Goal: Task Accomplishment & Management: Use online tool/utility

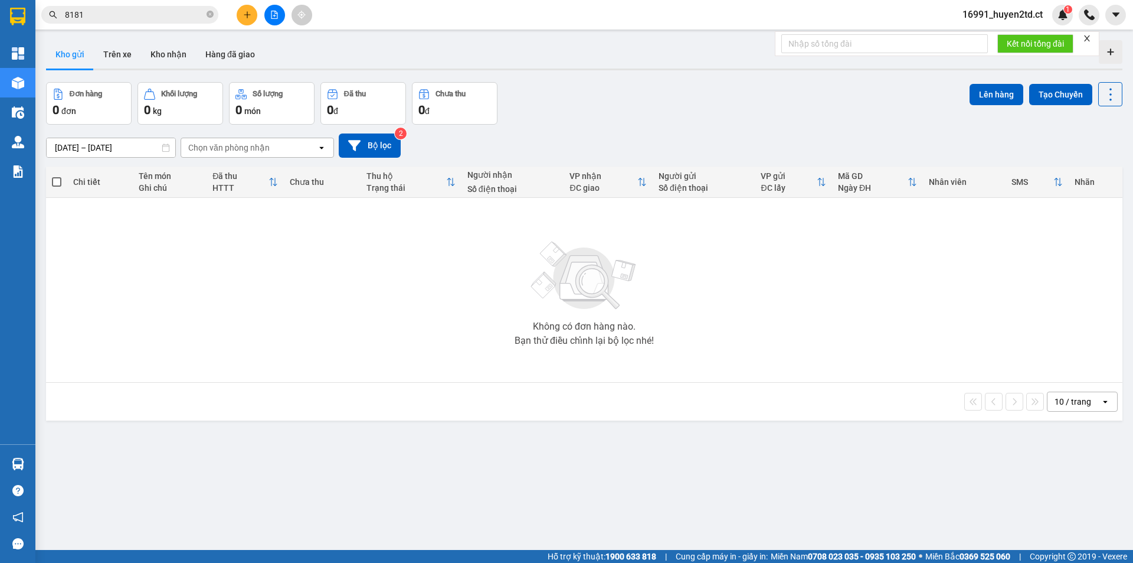
click at [192, 16] on input "8181" at bounding box center [134, 14] width 139 height 13
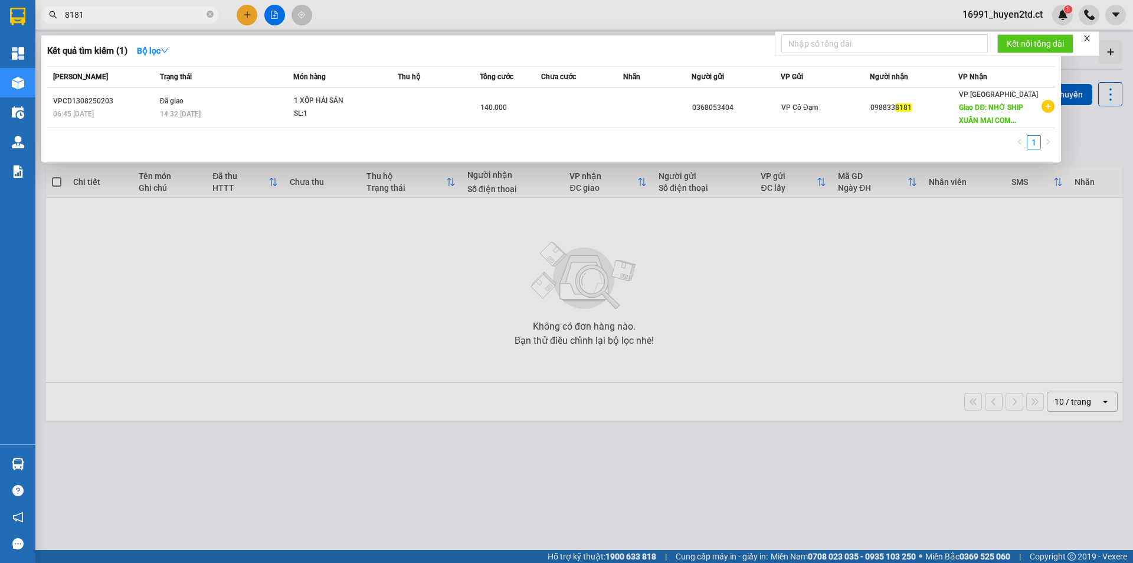
click at [247, 15] on div at bounding box center [566, 281] width 1133 height 563
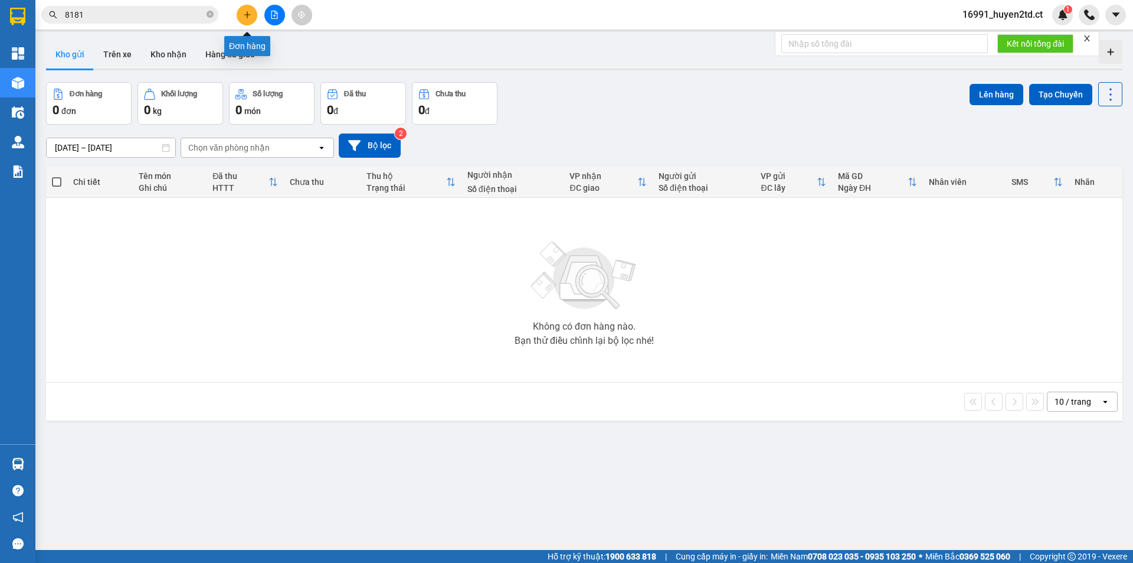
click at [244, 14] on icon "plus" at bounding box center [247, 15] width 8 height 8
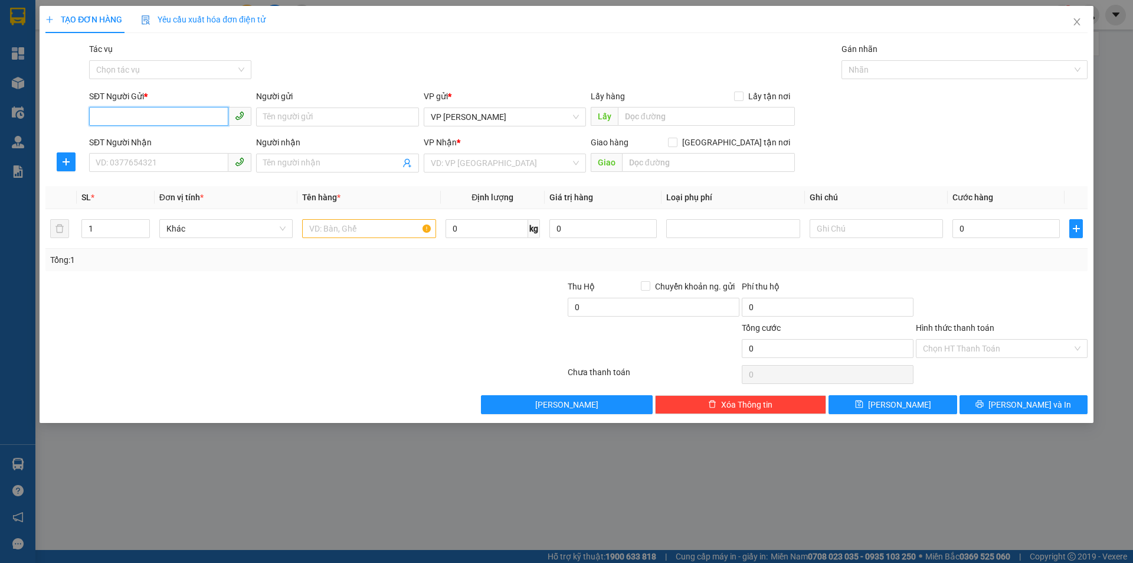
click at [181, 113] on input "SĐT Người Gửi *" at bounding box center [158, 116] width 139 height 19
type input "0984155578"
click at [197, 135] on div "0984155578 - CHÚ MẠNH" at bounding box center [170, 140] width 148 height 13
type input "CHÚ MẠNH"
type input "0973828324"
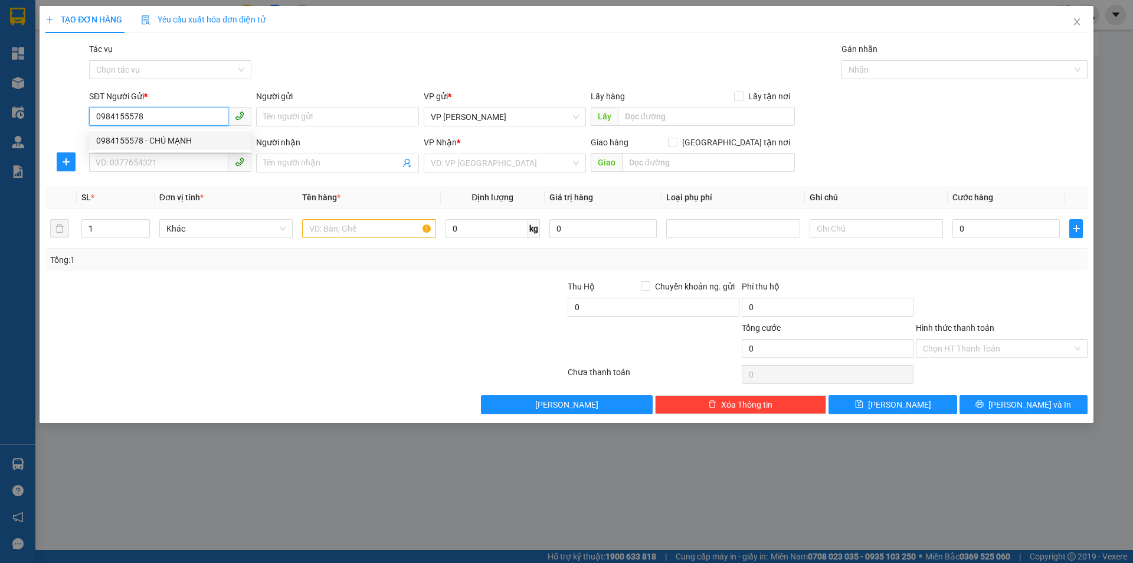
type input "C Thùy"
type input "150.000"
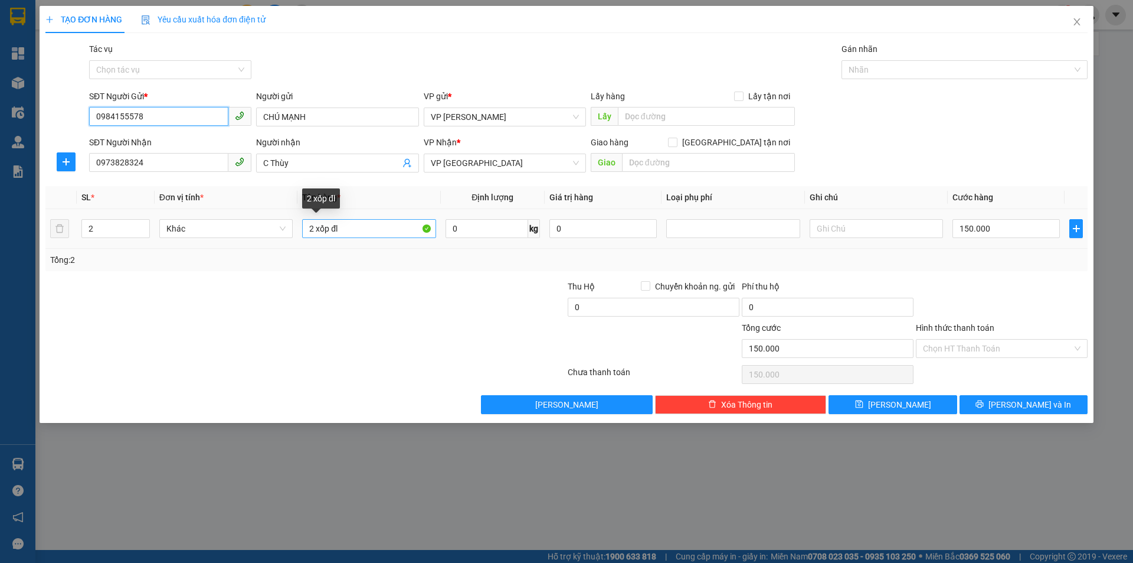
type input "0984155578"
drag, startPoint x: 308, startPoint y: 231, endPoint x: 374, endPoint y: 230, distance: 66.7
click at [374, 230] on input "2 xốp đl" at bounding box center [368, 228] width 133 height 19
type input "1 xốp+1 bọc đen"
type input "1"
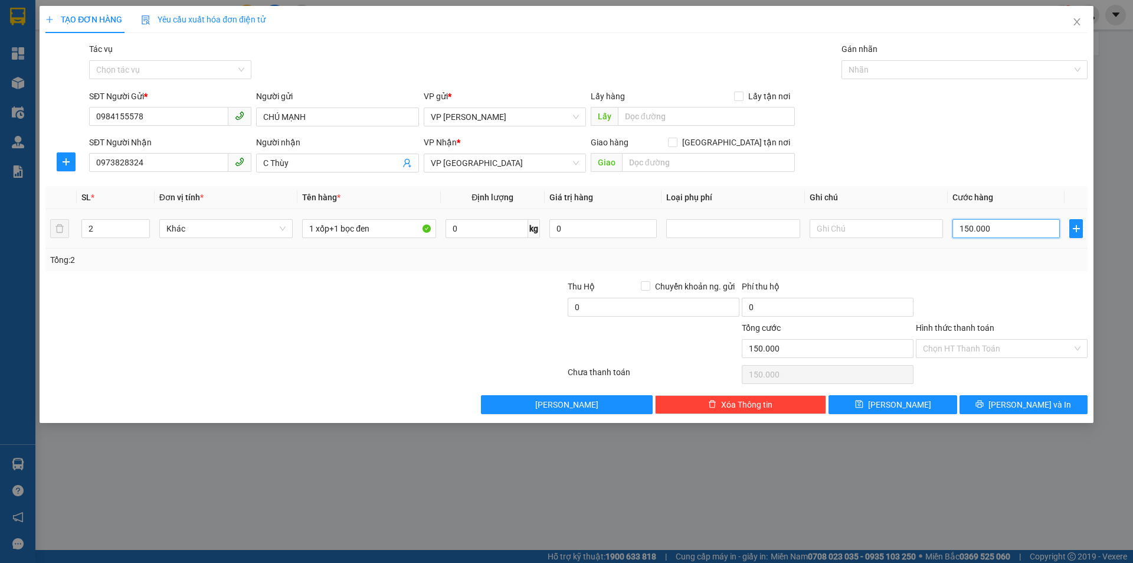
type input "1"
type input "12"
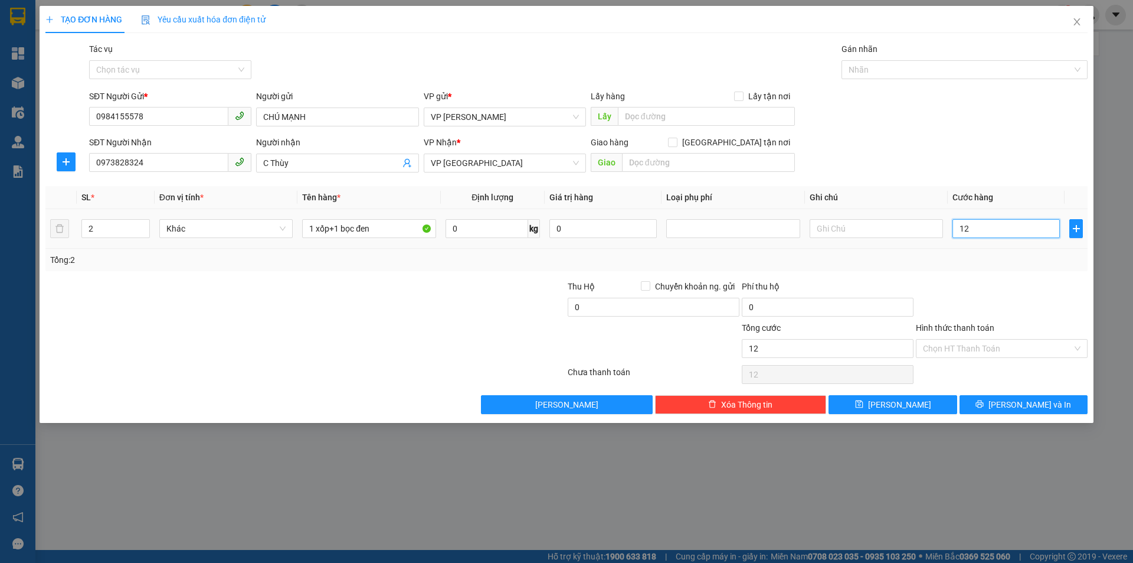
type input "120"
click at [1015, 225] on input "120" at bounding box center [1006, 228] width 107 height 19
type input "120"
type input "120.000"
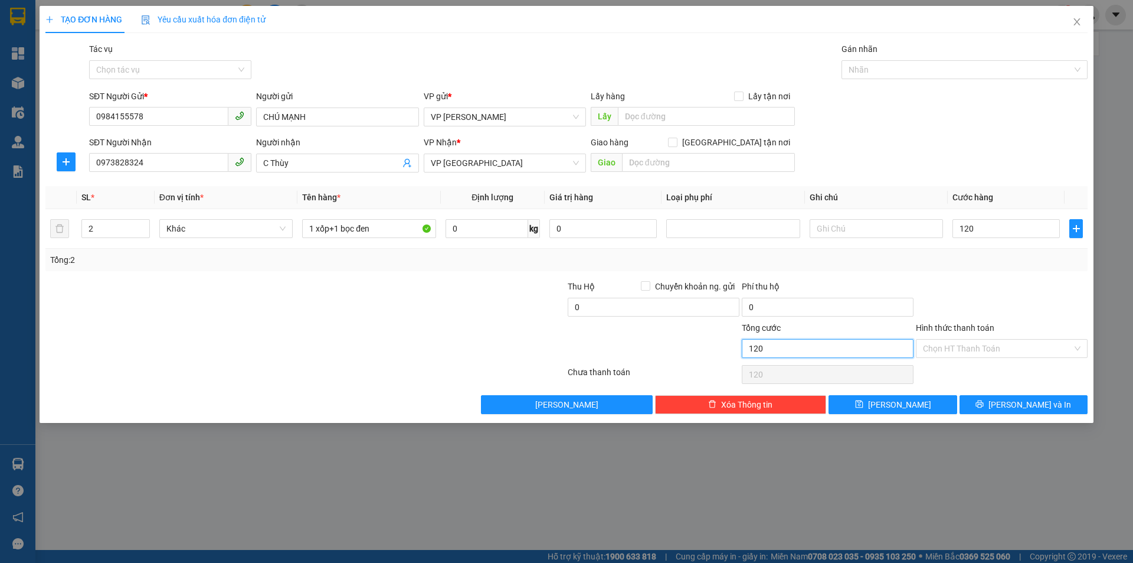
type input "120.000"
click at [783, 349] on input "120.000" at bounding box center [828, 348] width 172 height 19
click at [954, 350] on input "Hình thức thanh toán" at bounding box center [997, 348] width 149 height 18
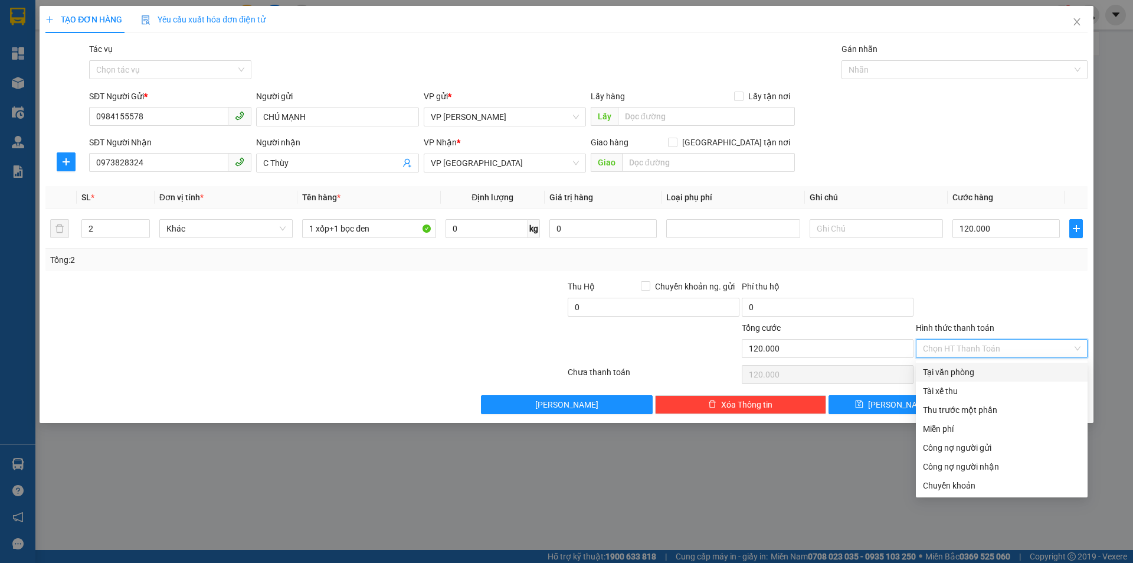
click at [954, 370] on div "Tại văn phòng" at bounding box center [1002, 371] width 158 height 13
type input "0"
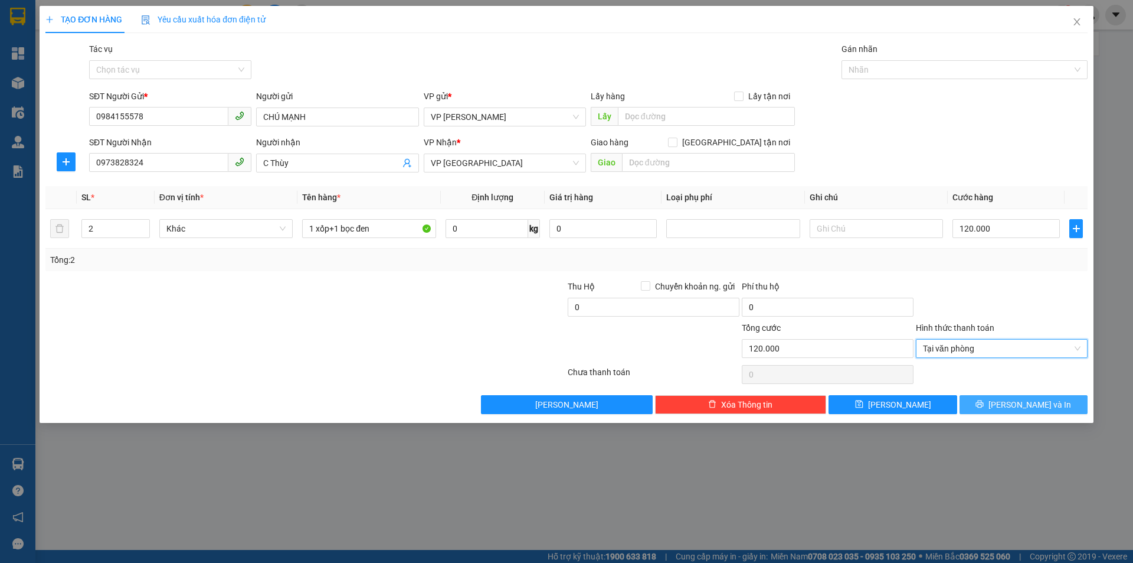
click at [995, 406] on button "[PERSON_NAME] và In" at bounding box center [1024, 404] width 128 height 19
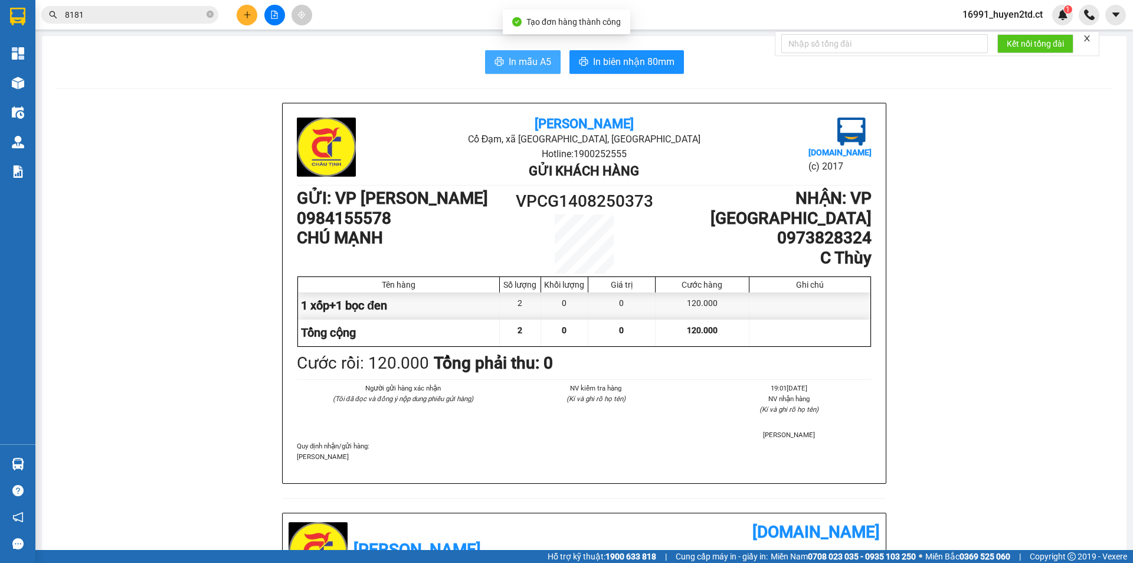
click at [509, 57] on span "In mẫu A5" at bounding box center [530, 61] width 43 height 15
click at [528, 57] on span "In mẫu A5" at bounding box center [530, 61] width 43 height 15
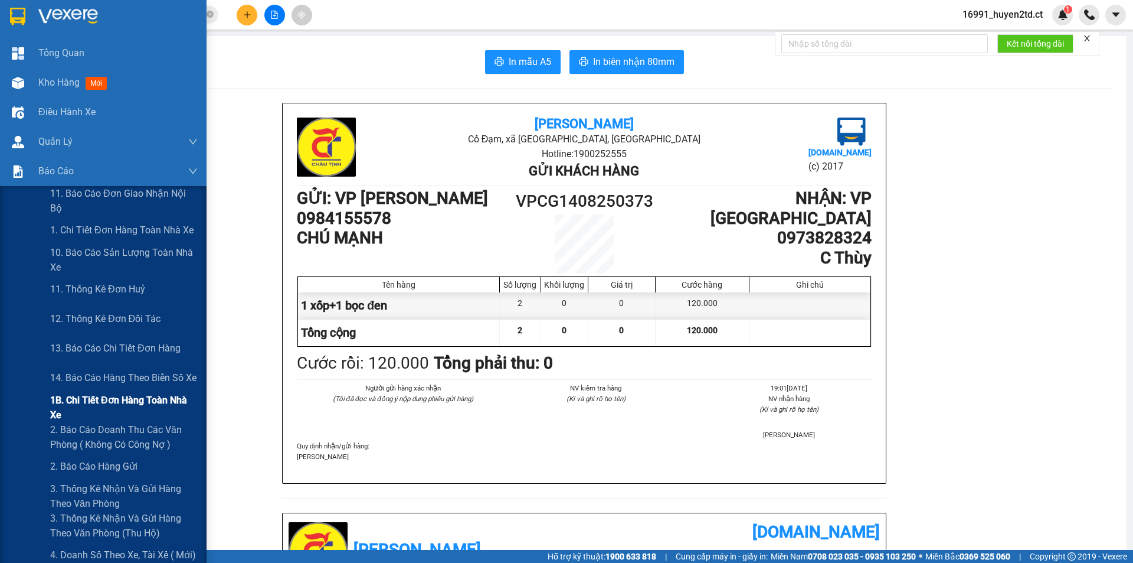
click at [91, 395] on span "1B. Chi tiết đơn hàng toàn nhà xe" at bounding box center [124, 408] width 148 height 30
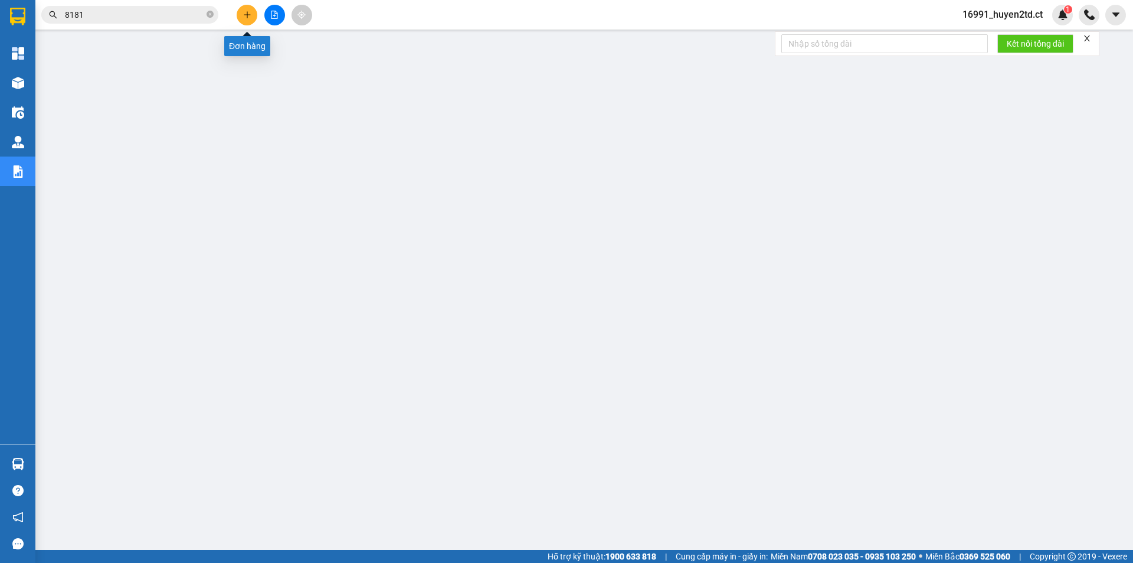
click at [248, 13] on icon "plus" at bounding box center [247, 15] width 8 height 8
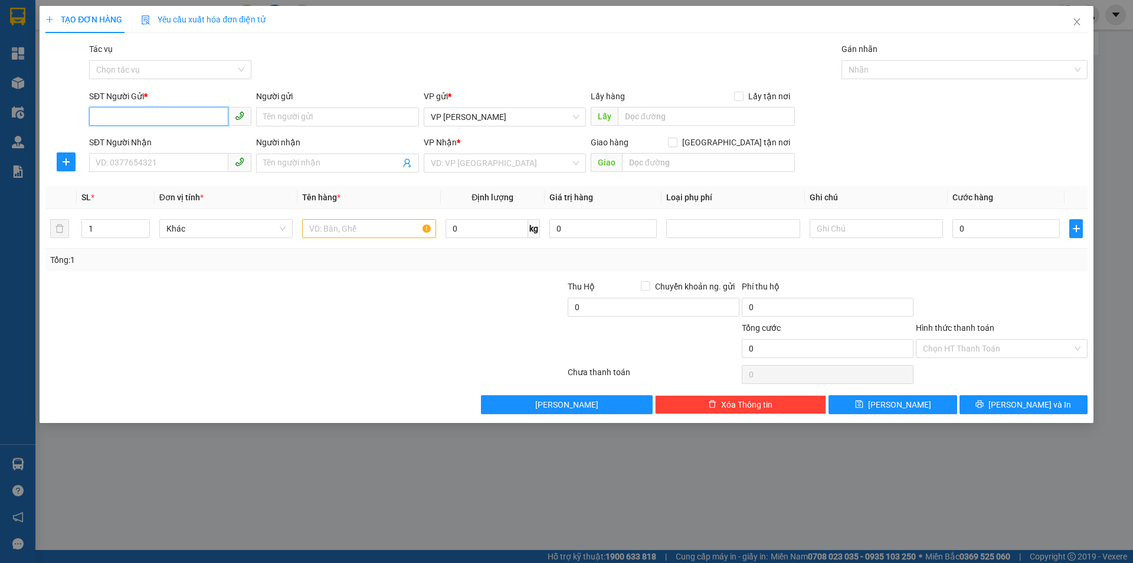
click at [168, 116] on input "SĐT Người Gửi *" at bounding box center [158, 116] width 139 height 19
type input "0334654346"
click at [273, 109] on input "Người gửi" at bounding box center [337, 116] width 162 height 19
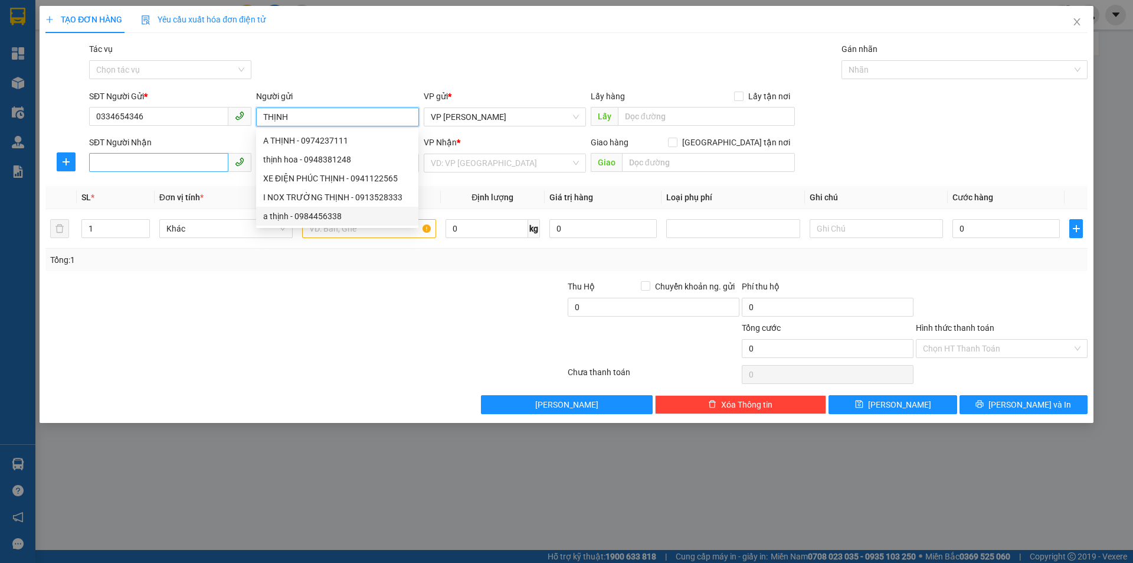
type input "THỊNH"
click at [171, 161] on input "SĐT Người Nhận" at bounding box center [158, 162] width 139 height 19
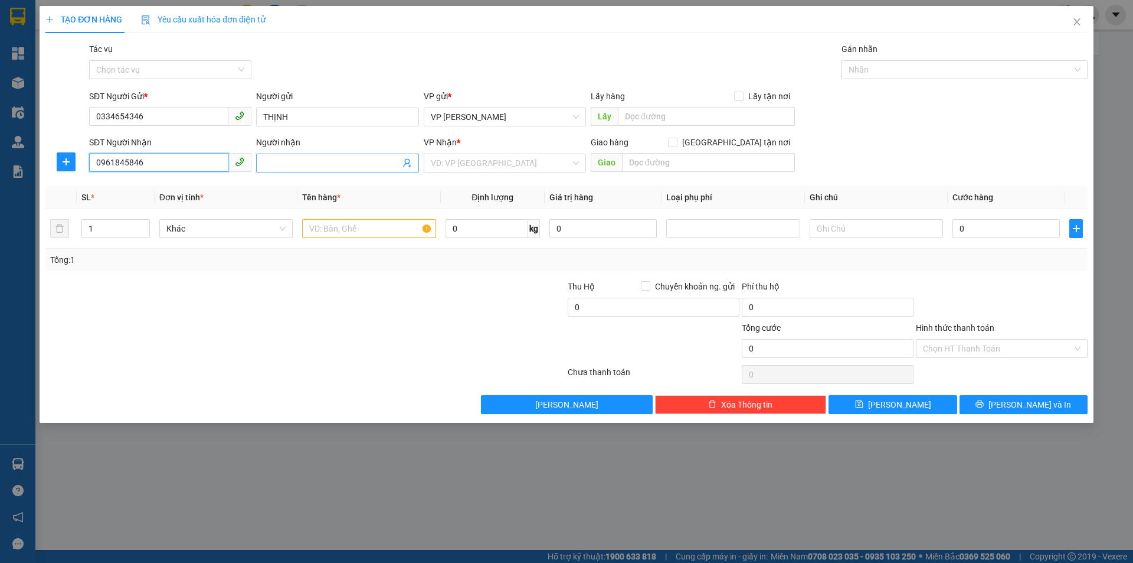
type input "0961845846"
click at [292, 157] on input "Người nhận" at bounding box center [331, 162] width 136 height 13
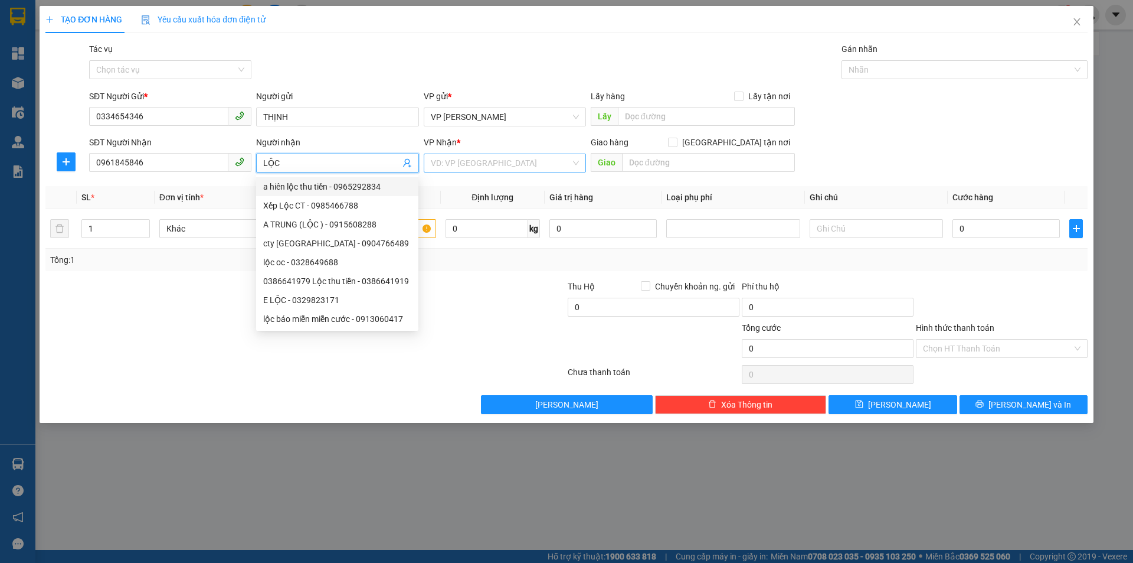
type input "LỘC"
click at [502, 160] on input "search" at bounding box center [501, 163] width 140 height 18
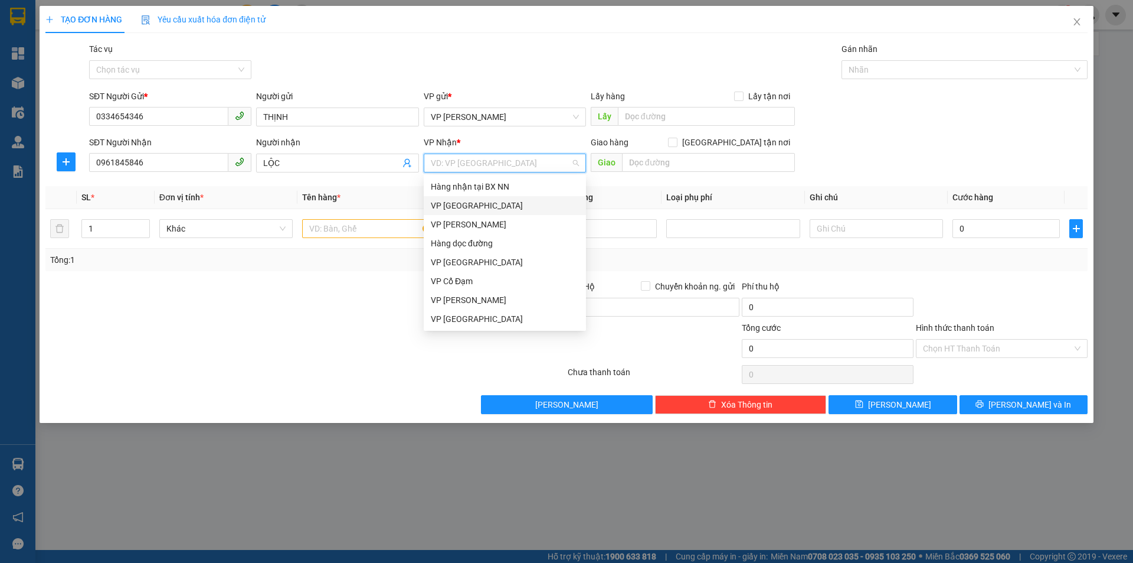
click at [489, 201] on div "VP [GEOGRAPHIC_DATA]" at bounding box center [505, 205] width 148 height 13
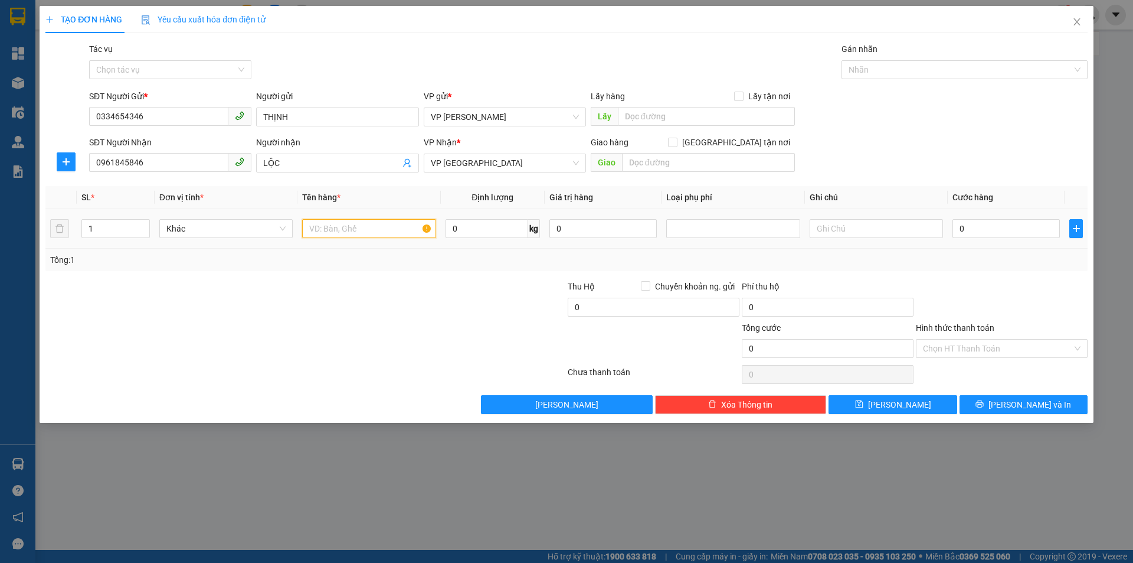
click at [354, 227] on input "text" at bounding box center [368, 228] width 133 height 19
type input "XỐP ĐL"
click at [976, 223] on input "0" at bounding box center [1006, 228] width 107 height 19
type input "8"
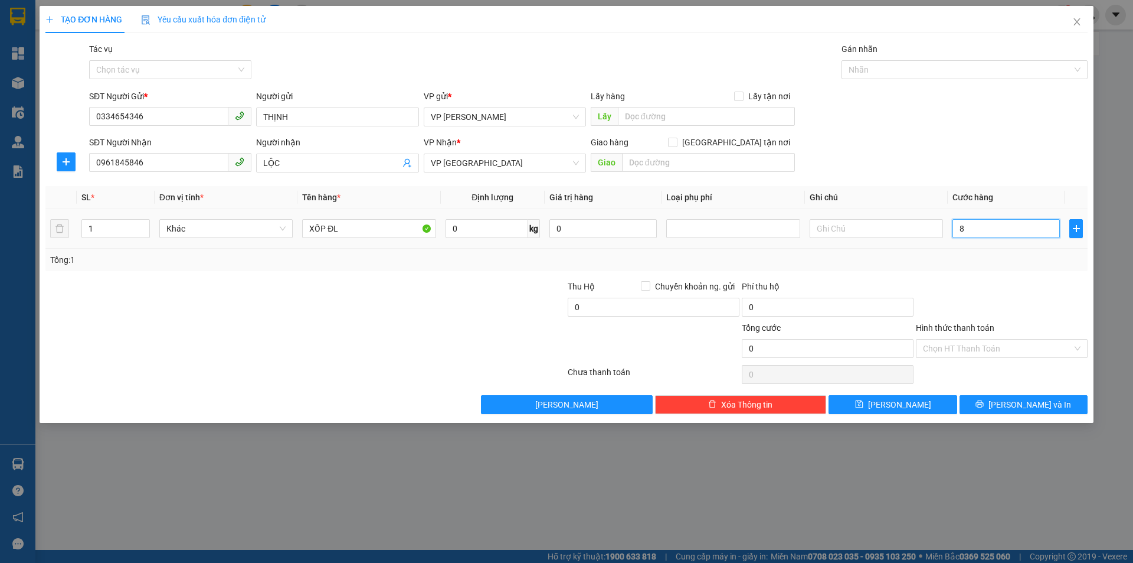
type input "8"
type input "80"
click at [831, 345] on input "80" at bounding box center [828, 348] width 172 height 19
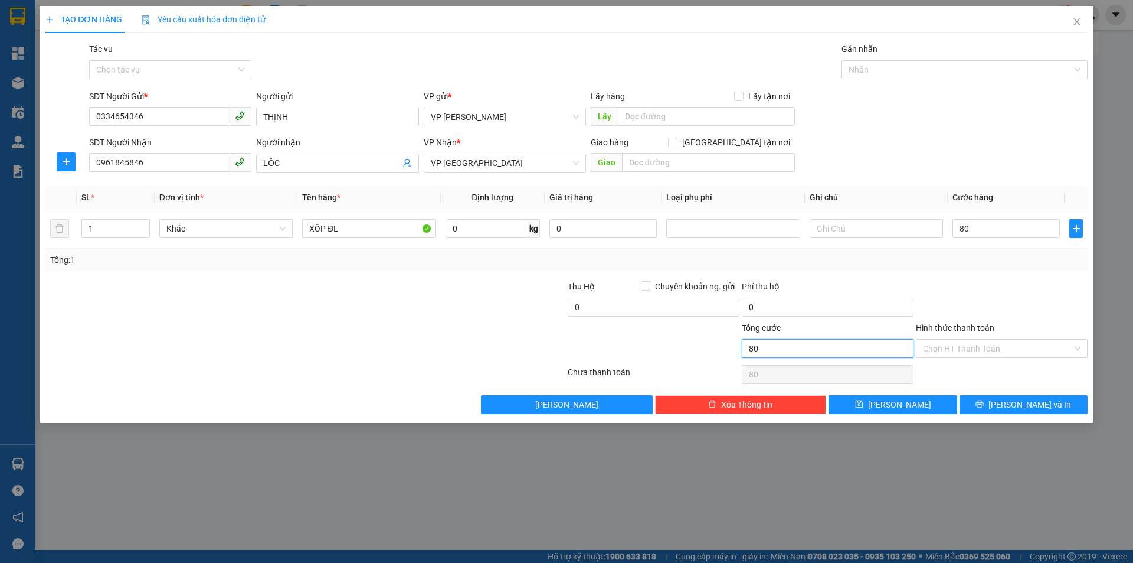
type input "80.000"
click at [992, 227] on input "80.000" at bounding box center [1006, 228] width 107 height 19
type input "7"
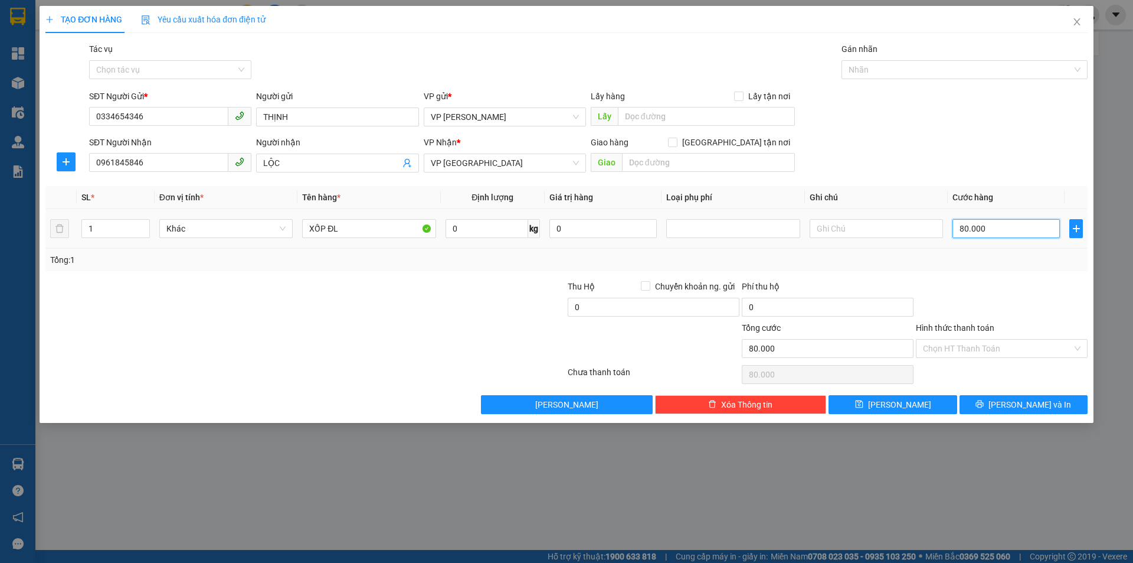
type input "7"
type input "70"
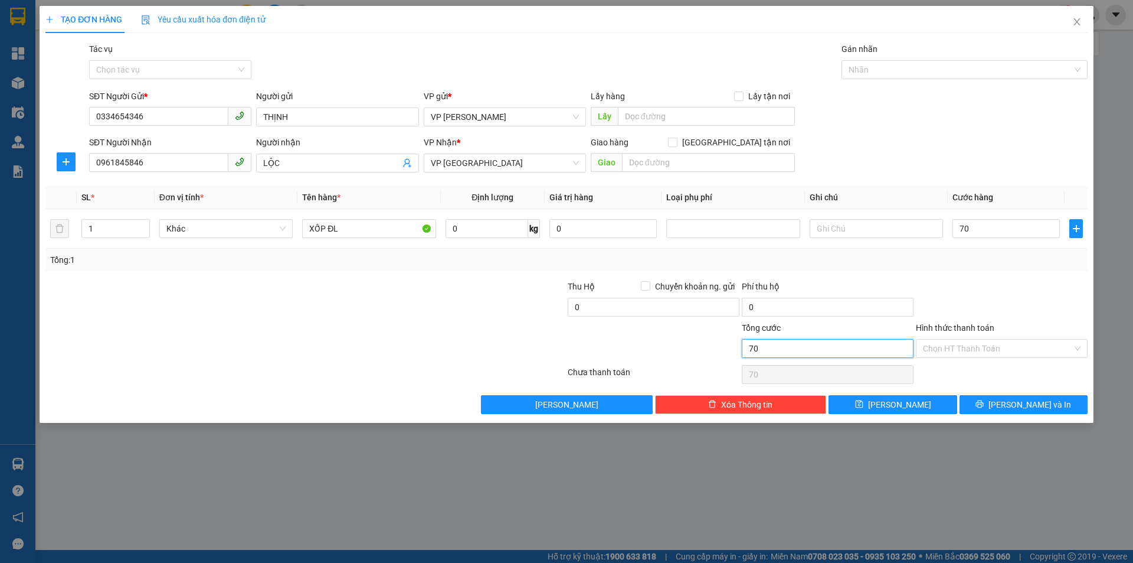
type input "70.000"
click at [858, 353] on input "70.000" at bounding box center [828, 348] width 172 height 19
click at [962, 345] on input "Hình thức thanh toán" at bounding box center [997, 348] width 149 height 18
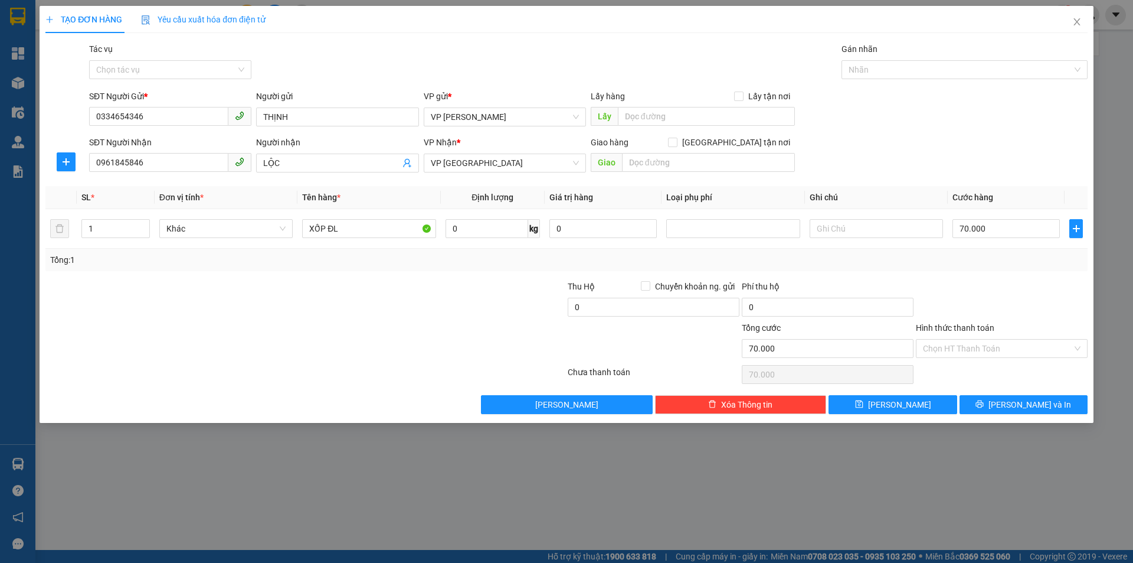
click at [1036, 260] on div "Tổng: 1" at bounding box center [566, 259] width 1033 height 13
click at [982, 404] on button "[PERSON_NAME] và In" at bounding box center [1024, 404] width 128 height 19
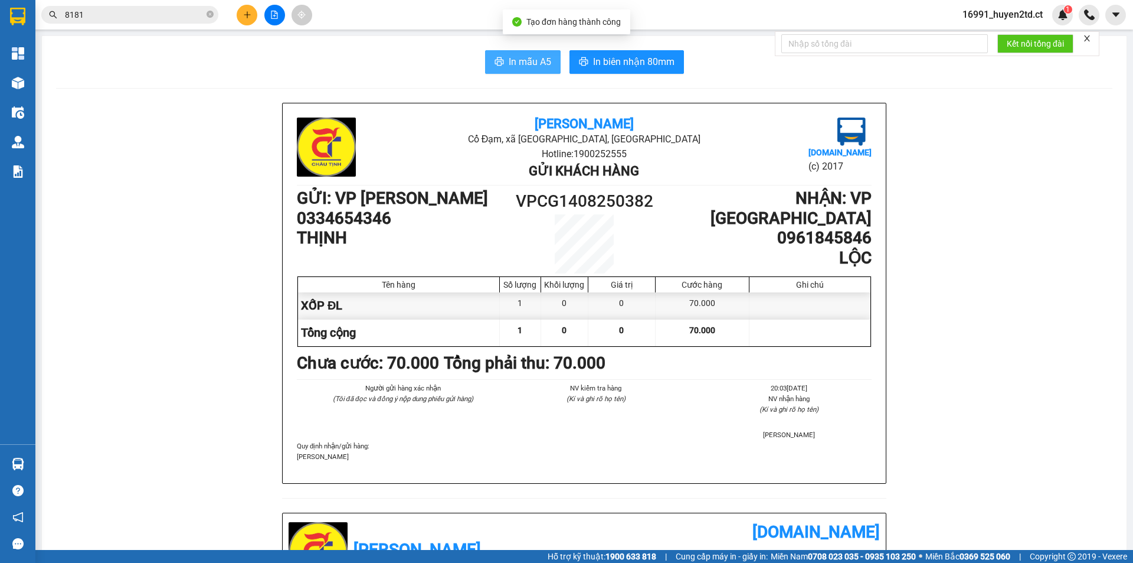
click at [512, 60] on span "In mẫu A5" at bounding box center [530, 61] width 43 height 15
click at [673, 228] on h1 "0961845846" at bounding box center [763, 238] width 215 height 20
click at [244, 15] on icon "plus" at bounding box center [247, 15] width 8 height 8
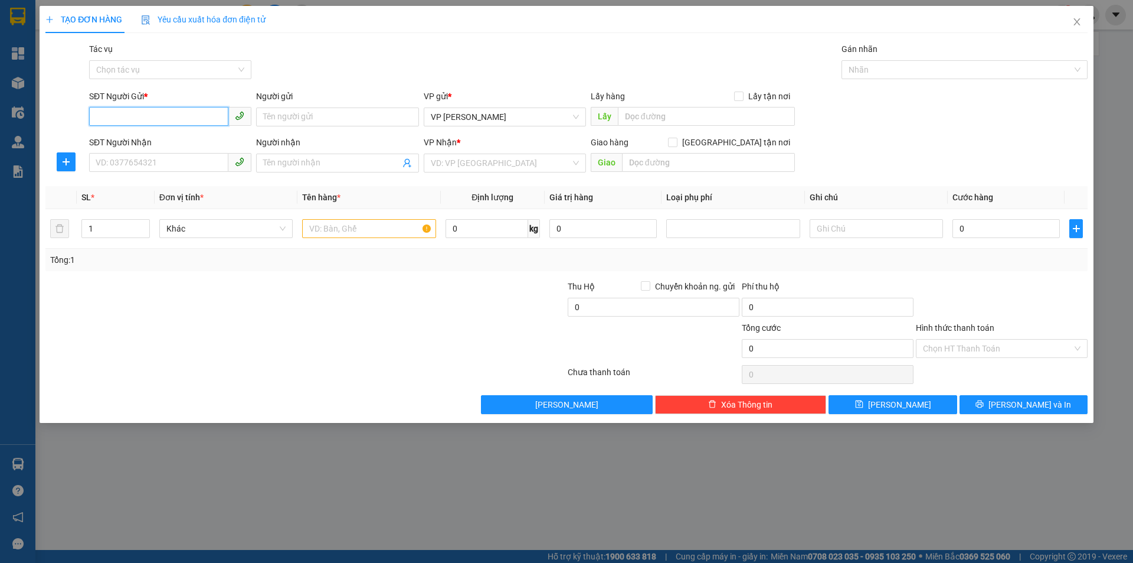
click at [193, 115] on input "SĐT Người Gửi *" at bounding box center [158, 116] width 139 height 19
type input "0362512147"
click at [200, 138] on div "0362512147 - [PERSON_NAME]" at bounding box center [170, 140] width 148 height 13
type input "C Hương Mèo"
type input "0987193113"
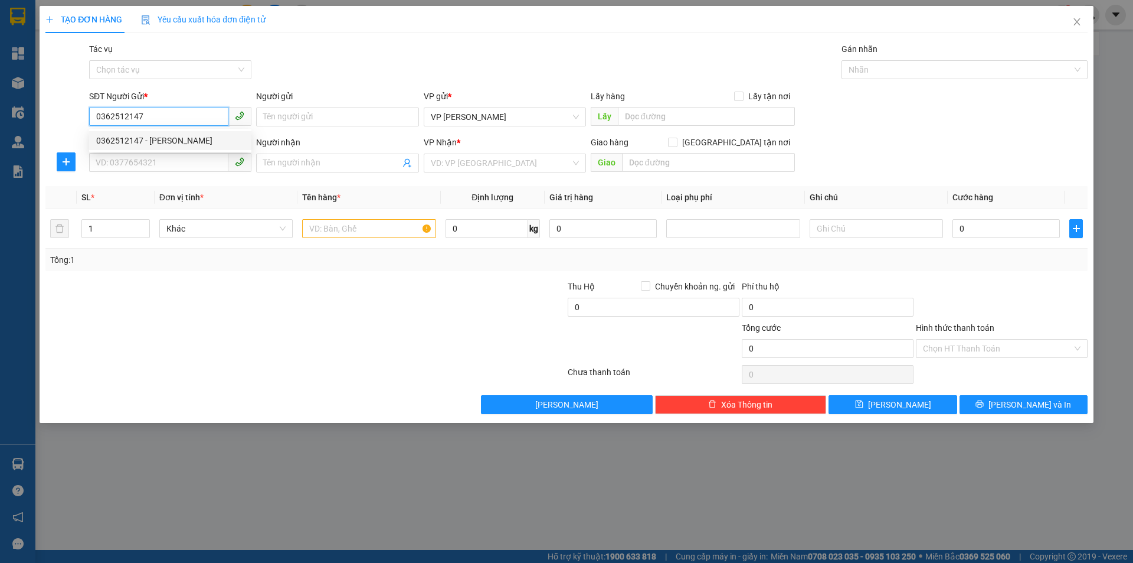
type input "C Hương Mèo"
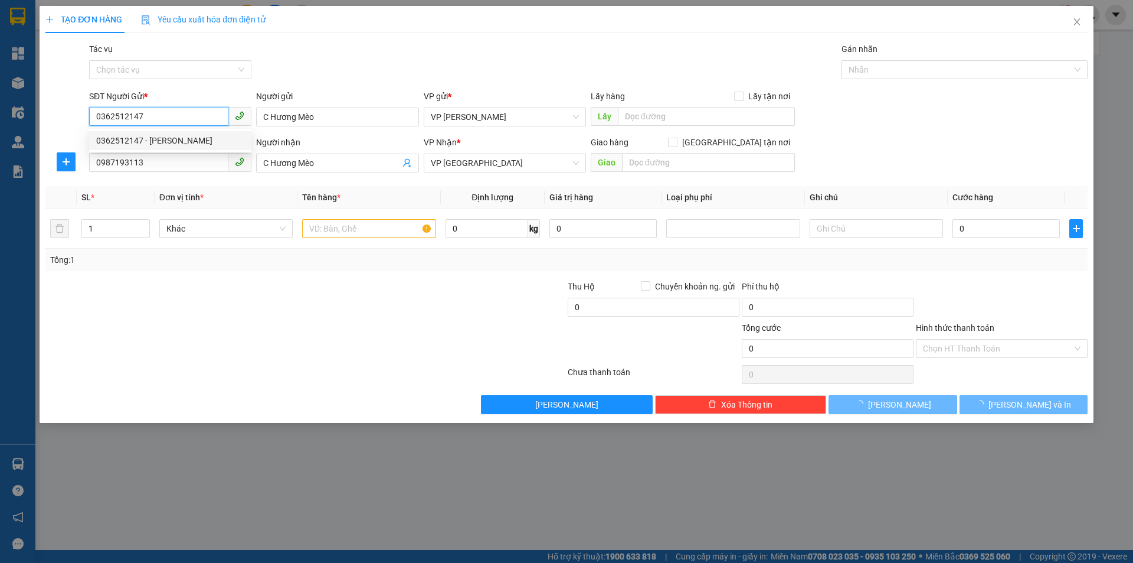
type input "60.000"
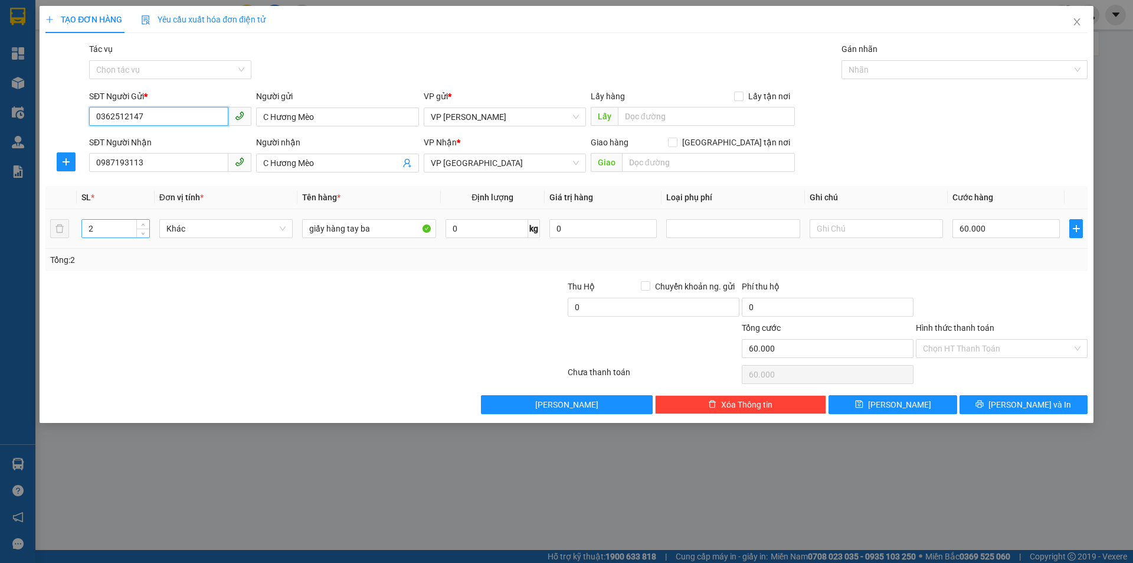
type input "0362512147"
click at [100, 227] on input "2" at bounding box center [115, 229] width 67 height 18
type input "7"
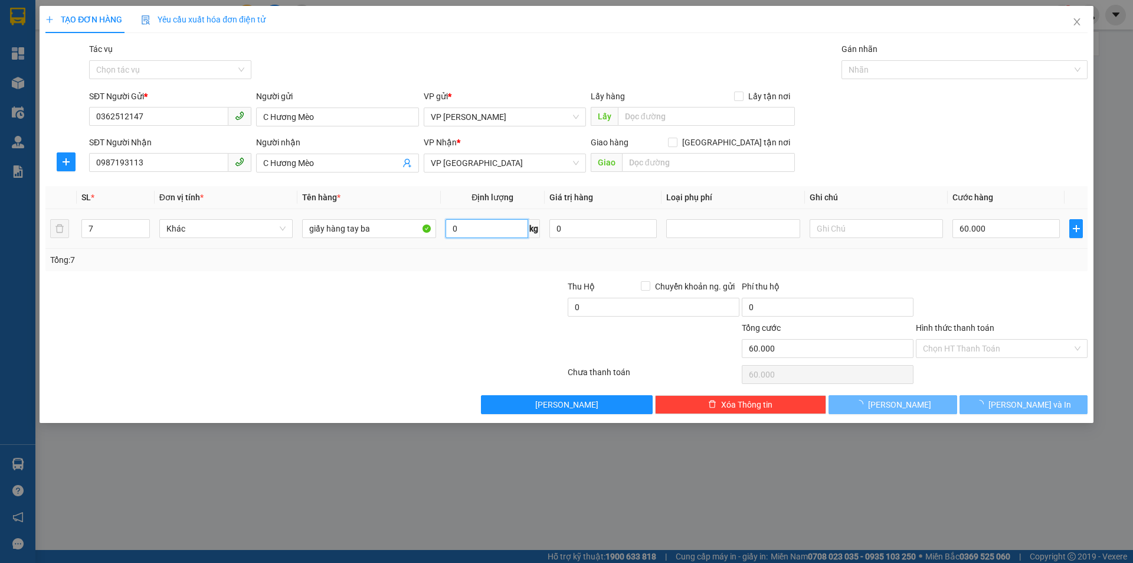
click at [456, 229] on input "0" at bounding box center [487, 228] width 83 height 19
type input "0"
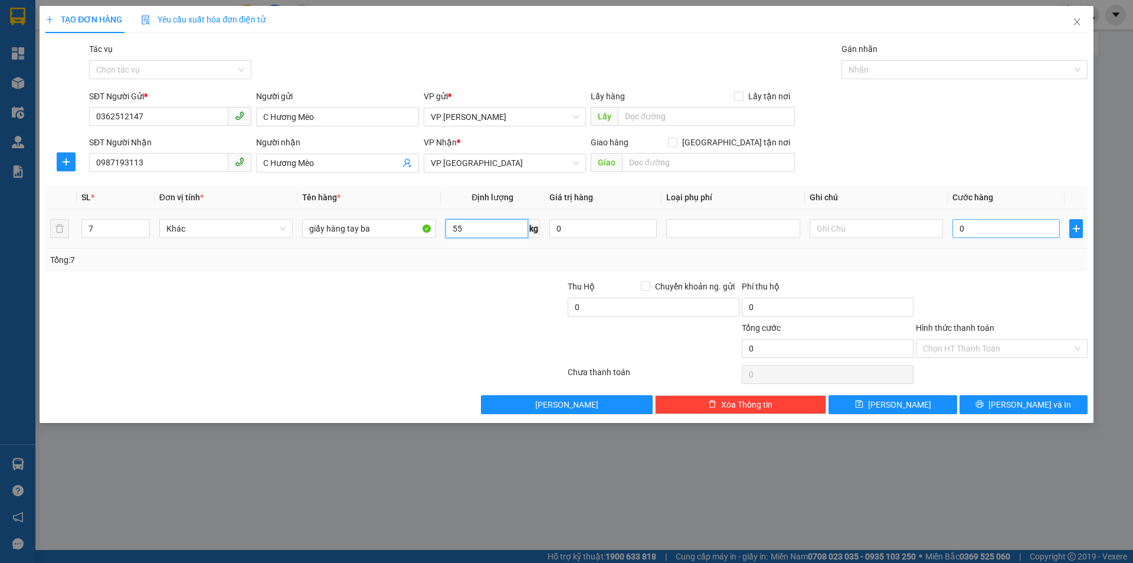
type input "55"
click at [972, 233] on input "0" at bounding box center [1006, 228] width 107 height 19
type input "1"
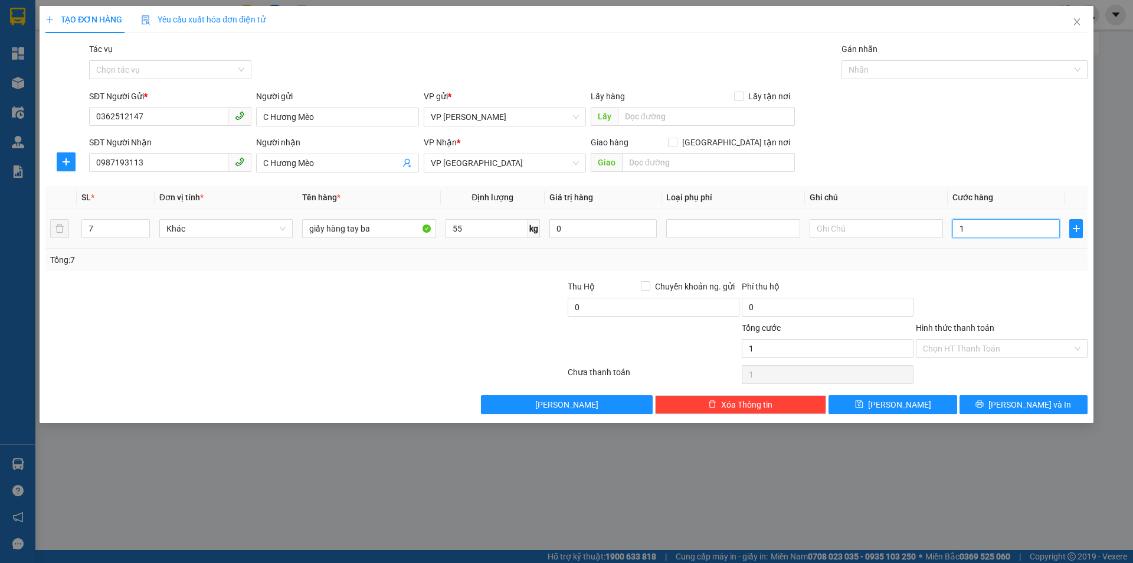
type input "11"
type input "110"
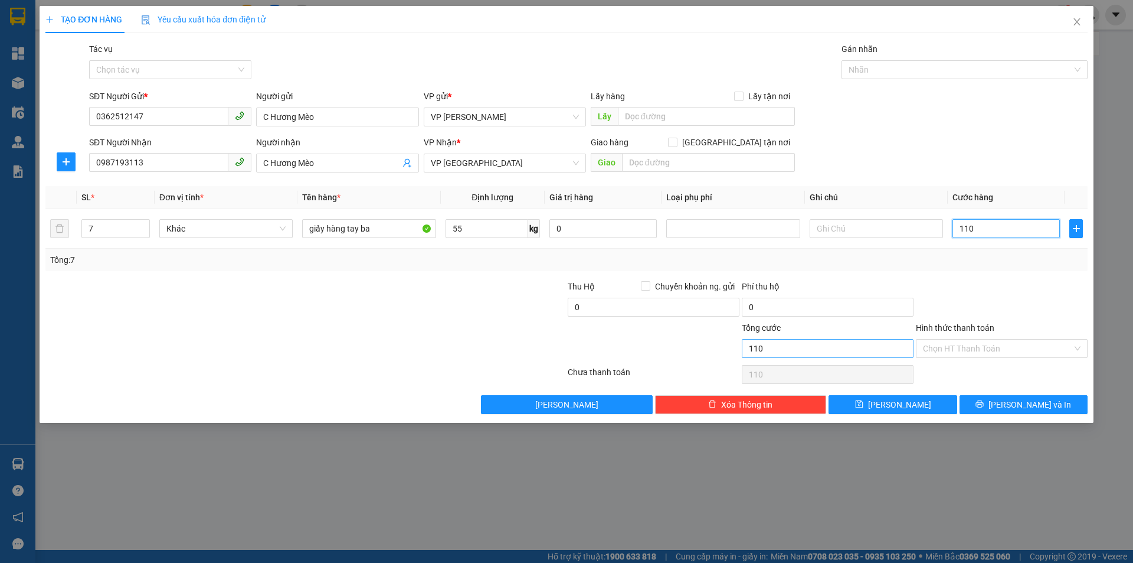
type input "110"
type input "110.000"
click at [856, 351] on input "110.000" at bounding box center [828, 348] width 172 height 19
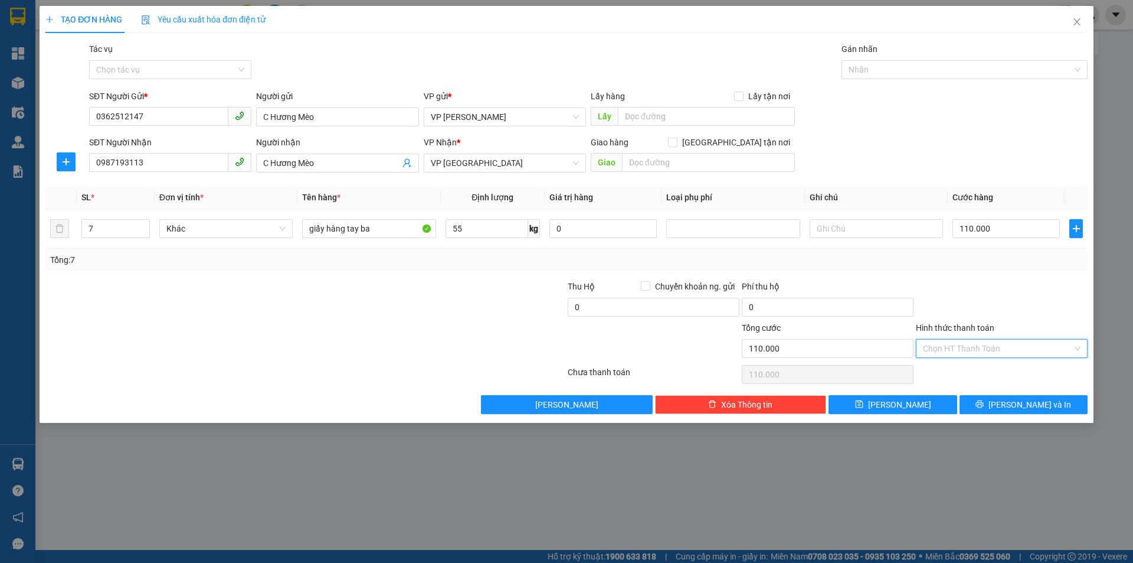
click at [1022, 345] on input "Hình thức thanh toán" at bounding box center [997, 348] width 149 height 18
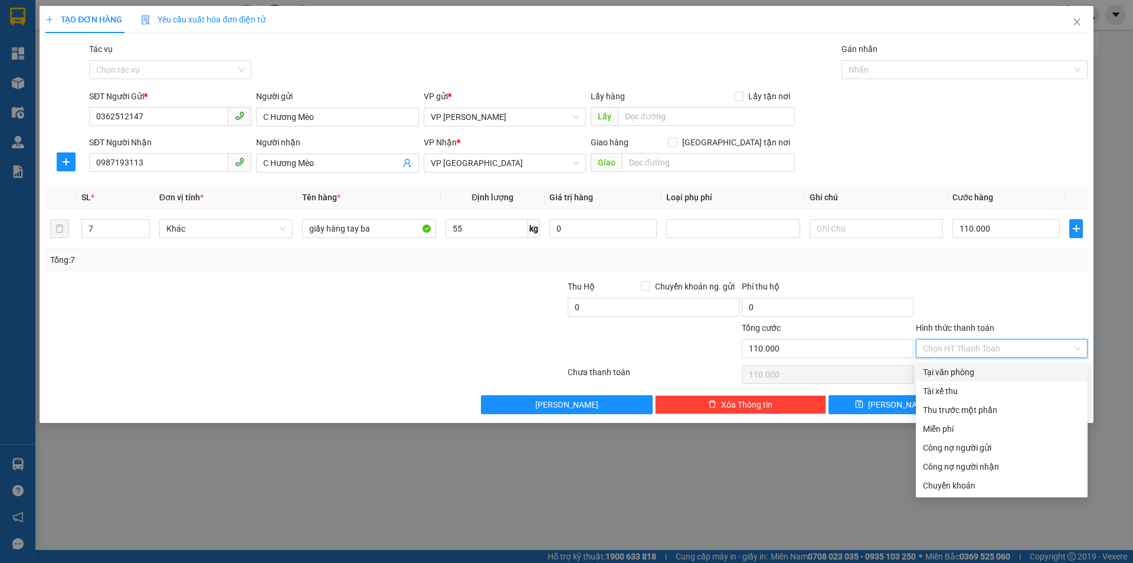
click at [999, 372] on div "Tại văn phòng" at bounding box center [1002, 371] width 158 height 13
type input "0"
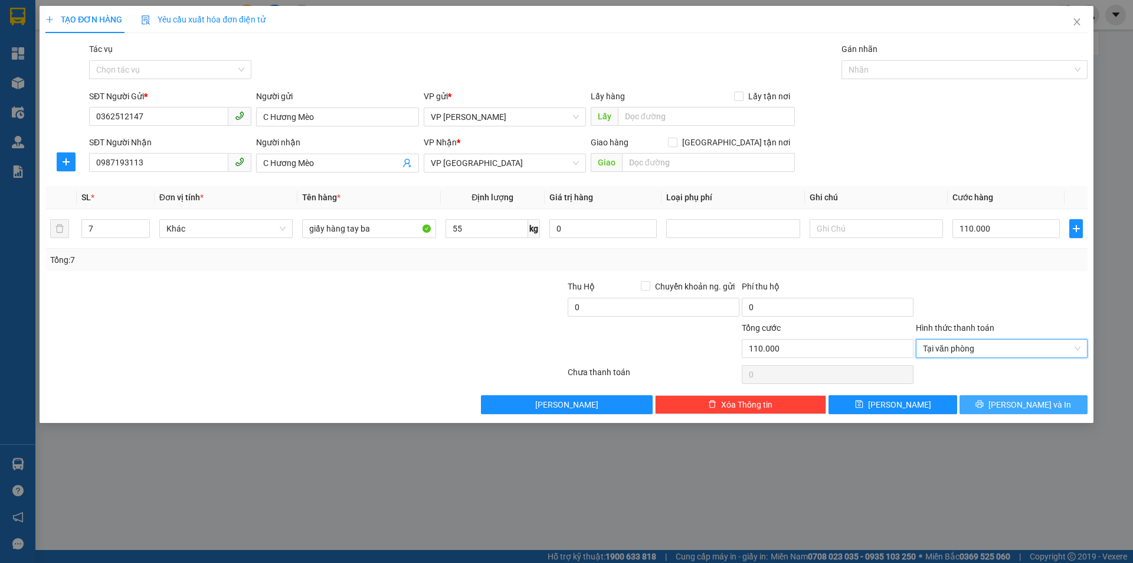
click at [998, 406] on button "[PERSON_NAME] và In" at bounding box center [1024, 404] width 128 height 19
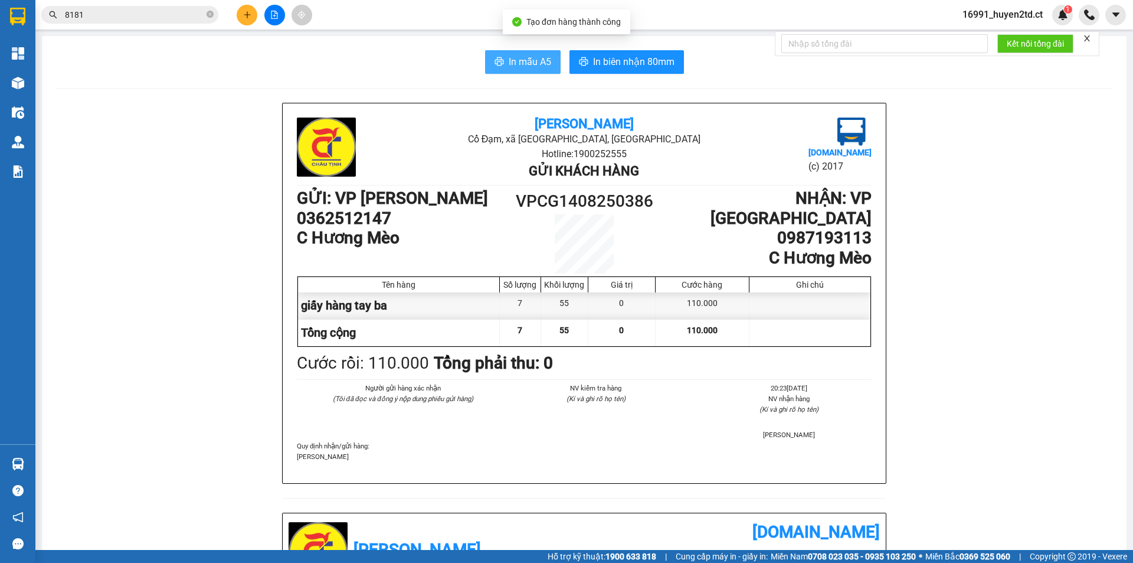
click at [539, 62] on span "In mẫu A5" at bounding box center [530, 61] width 43 height 15
click at [211, 15] on icon "close-circle" at bounding box center [210, 14] width 7 height 7
click at [173, 13] on input "text" at bounding box center [134, 14] width 139 height 13
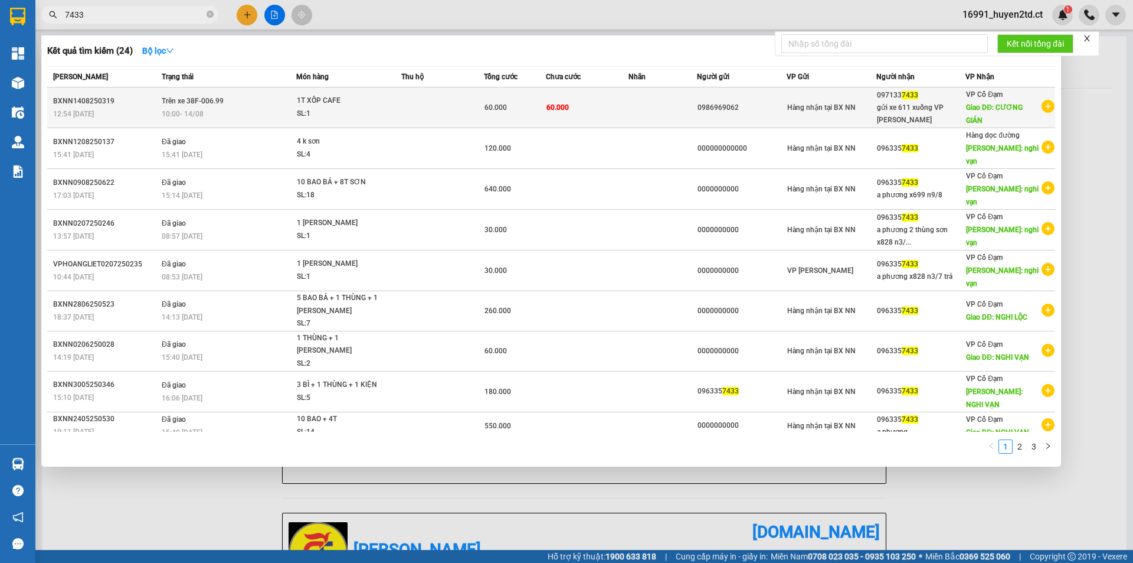
type input "7433"
click at [386, 102] on span "1T XỐP CAFE SL: 1" at bounding box center [348, 106] width 103 height 25
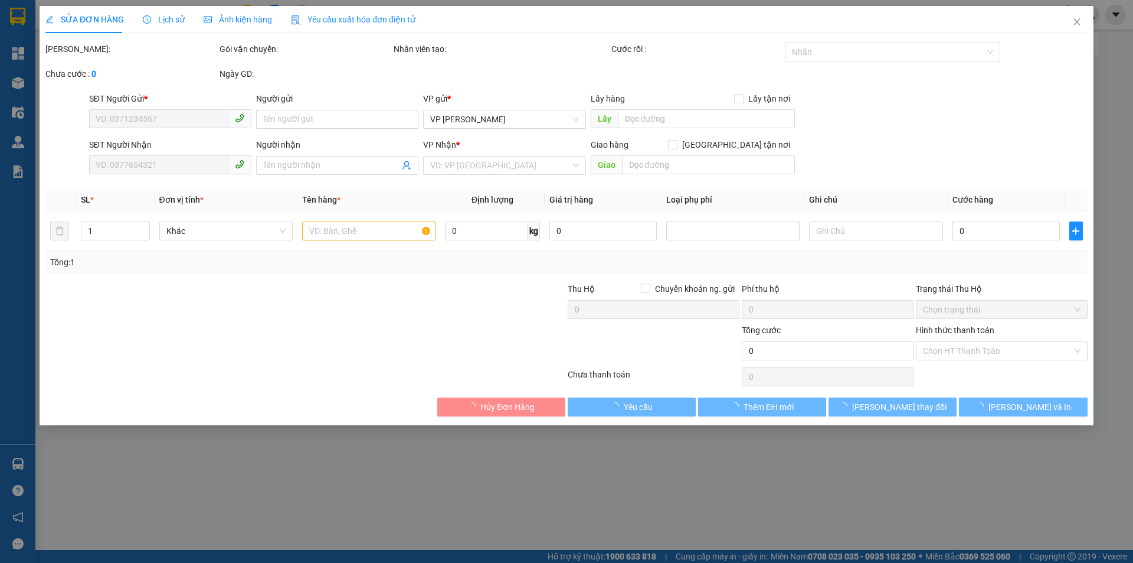
type input "0986969062"
type input "0971337433"
type input "gửi xe 611 xuống VP [PERSON_NAME]"
type input "CƯƠNG GIÁN"
type input "60.000"
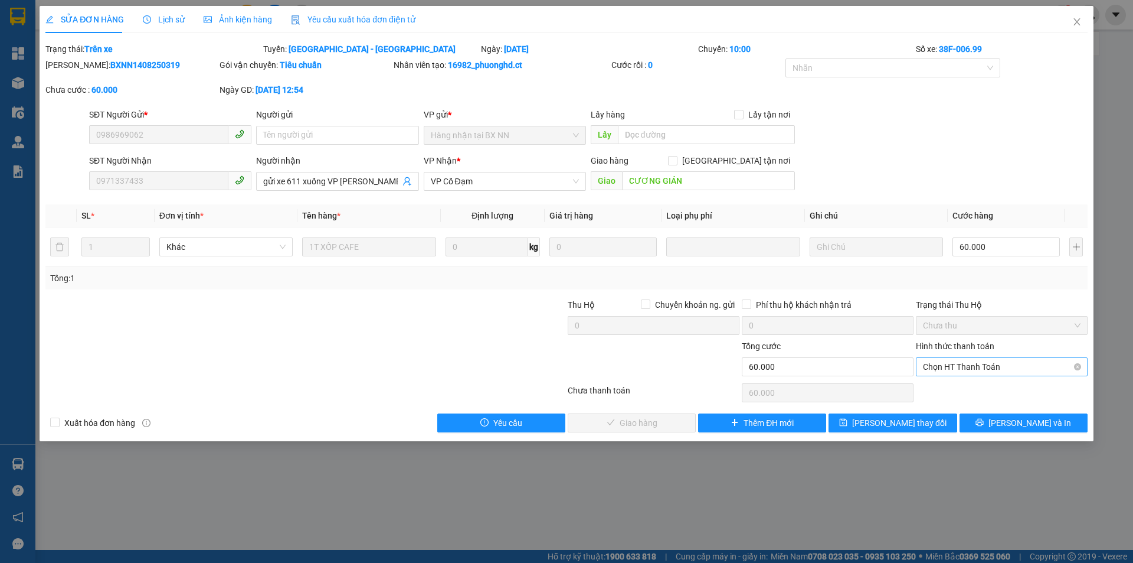
click at [1019, 364] on span "Chọn HT Thanh Toán" at bounding box center [1002, 367] width 158 height 18
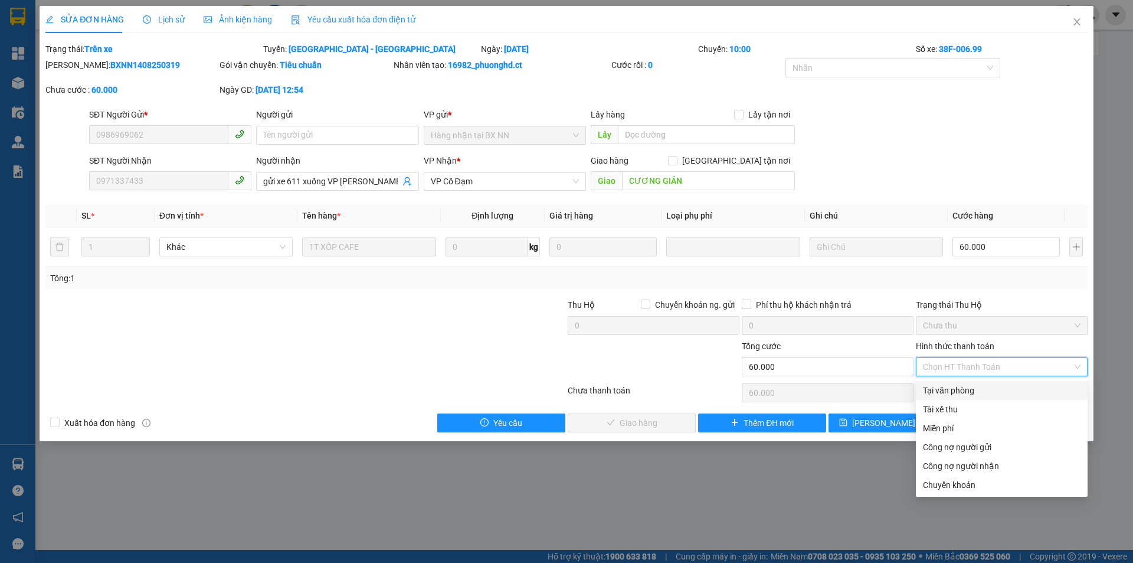
click at [1003, 388] on div "Tại văn phòng" at bounding box center [1002, 390] width 158 height 13
type input "0"
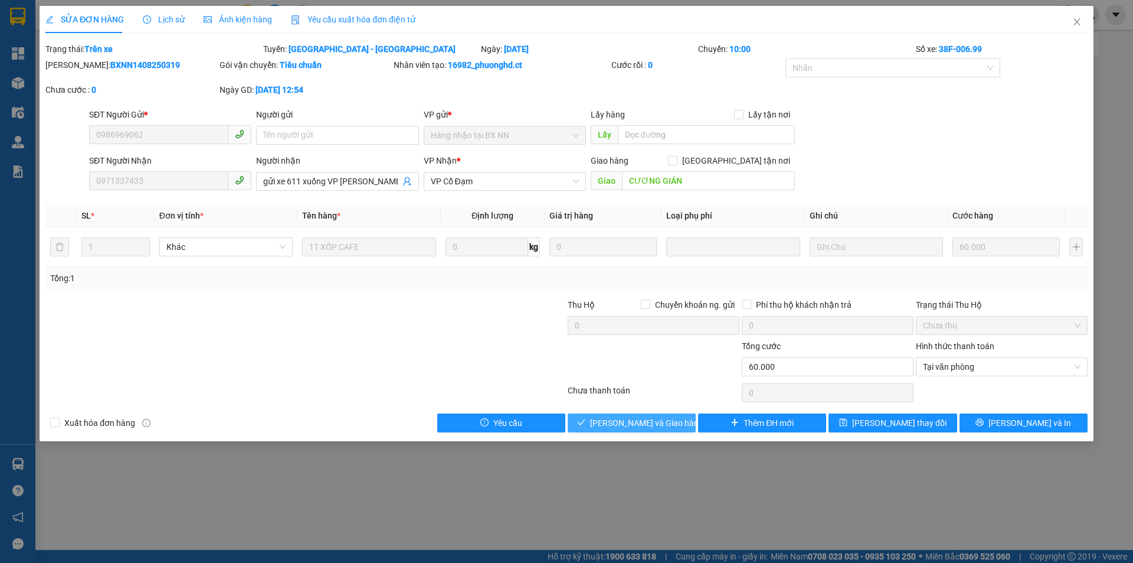
click at [659, 417] on span "[PERSON_NAME] và Giao hàng" at bounding box center [646, 422] width 113 height 13
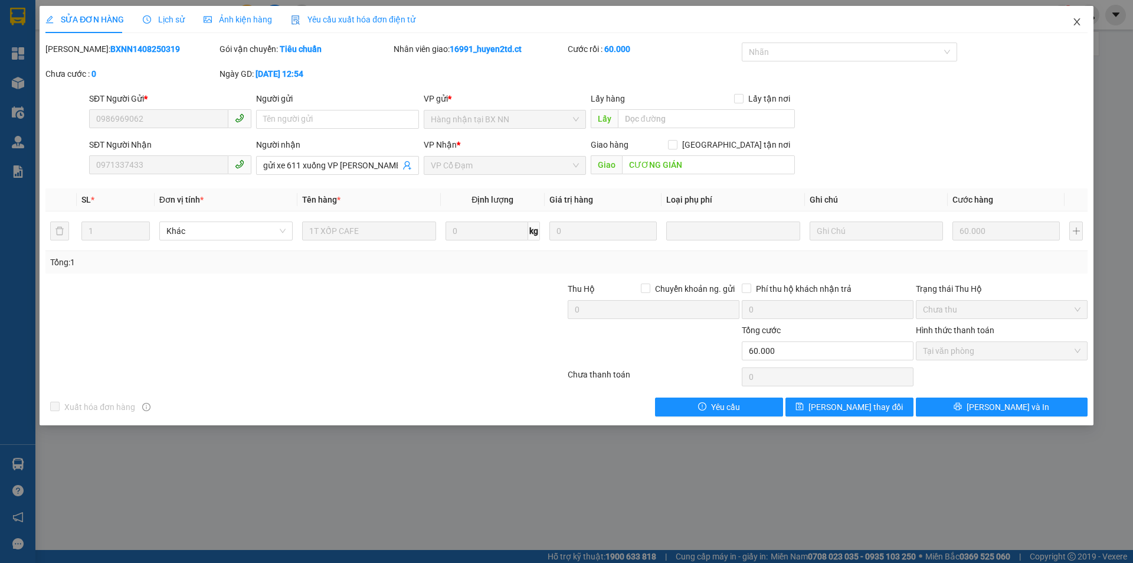
click at [1078, 22] on icon "close" at bounding box center [1077, 21] width 9 height 9
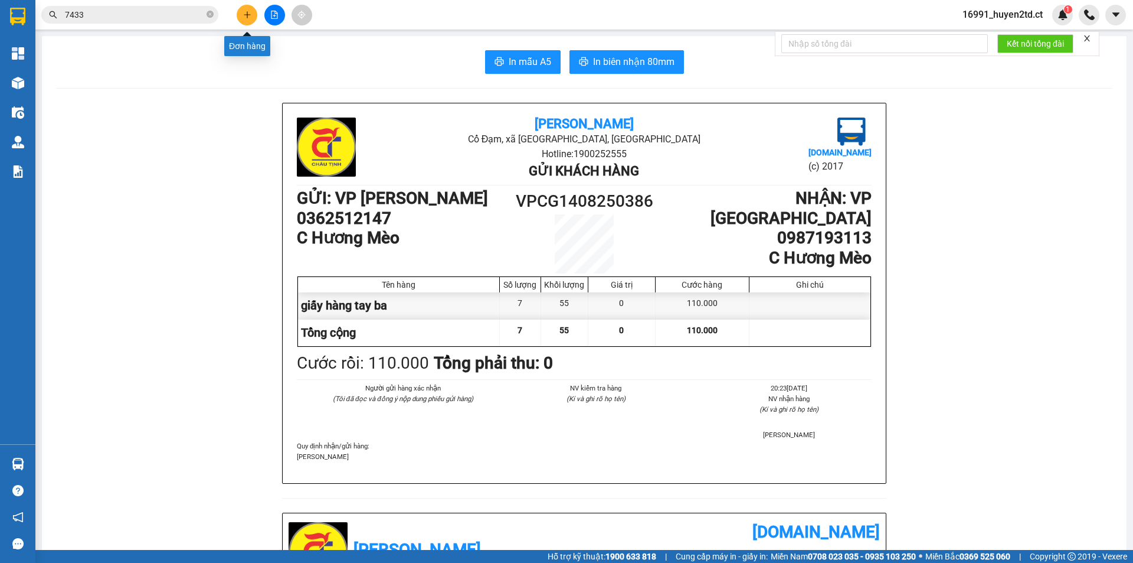
click at [250, 13] on icon "plus" at bounding box center [247, 15] width 8 height 8
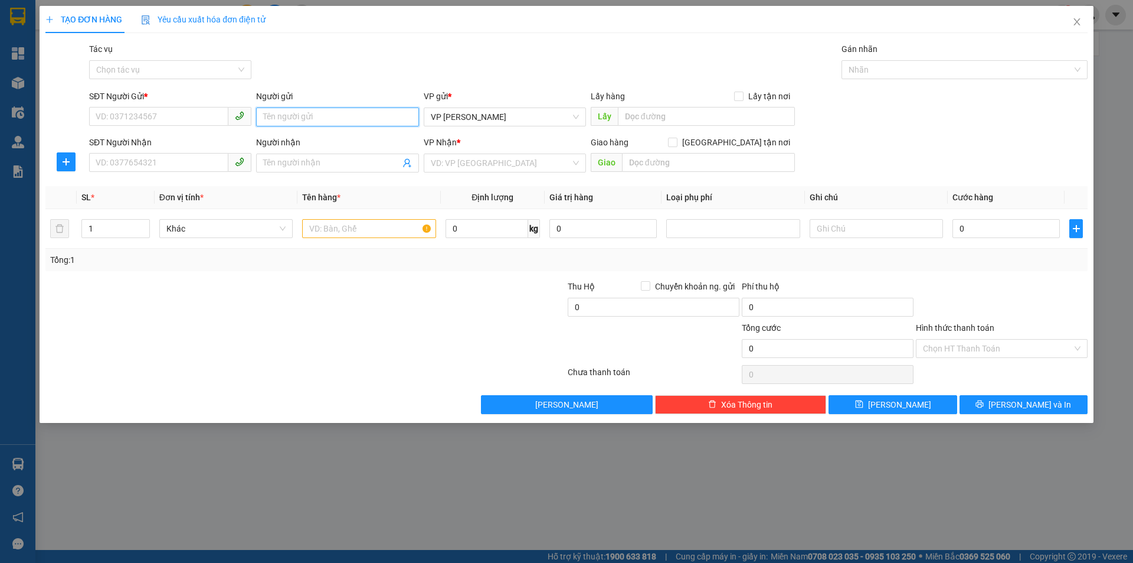
click at [293, 113] on input "Người gửi" at bounding box center [337, 116] width 162 height 19
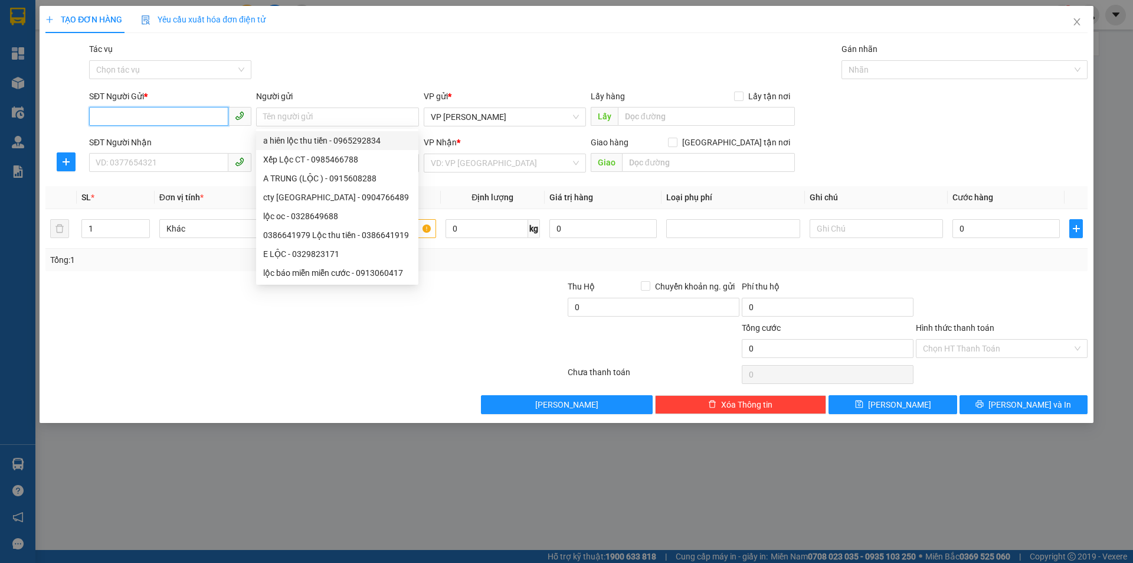
click at [200, 116] on input "SĐT Người Gửi *" at bounding box center [158, 116] width 139 height 19
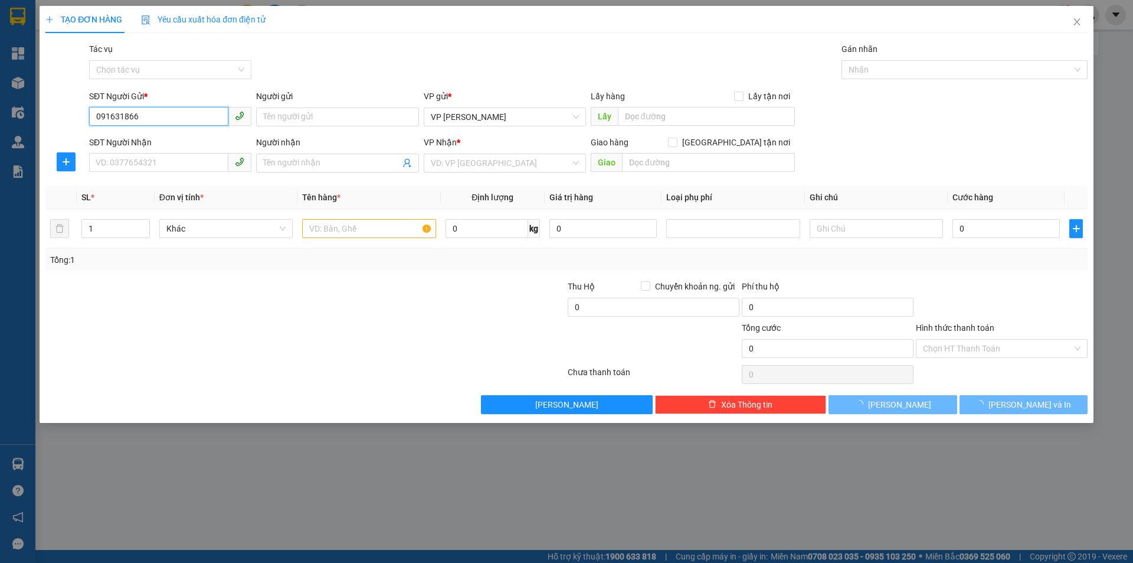
type input "0916318668"
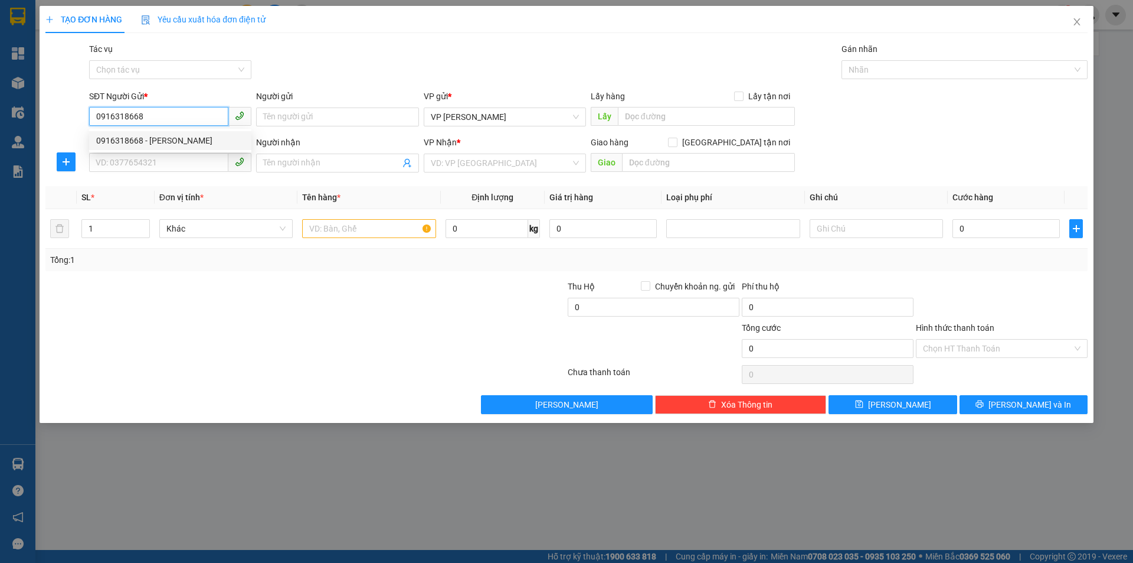
click at [199, 136] on div "0916318668 - [PERSON_NAME]" at bounding box center [170, 140] width 148 height 13
type input "C Hạnh"
type input "0967508512"
type input "A KHOA"
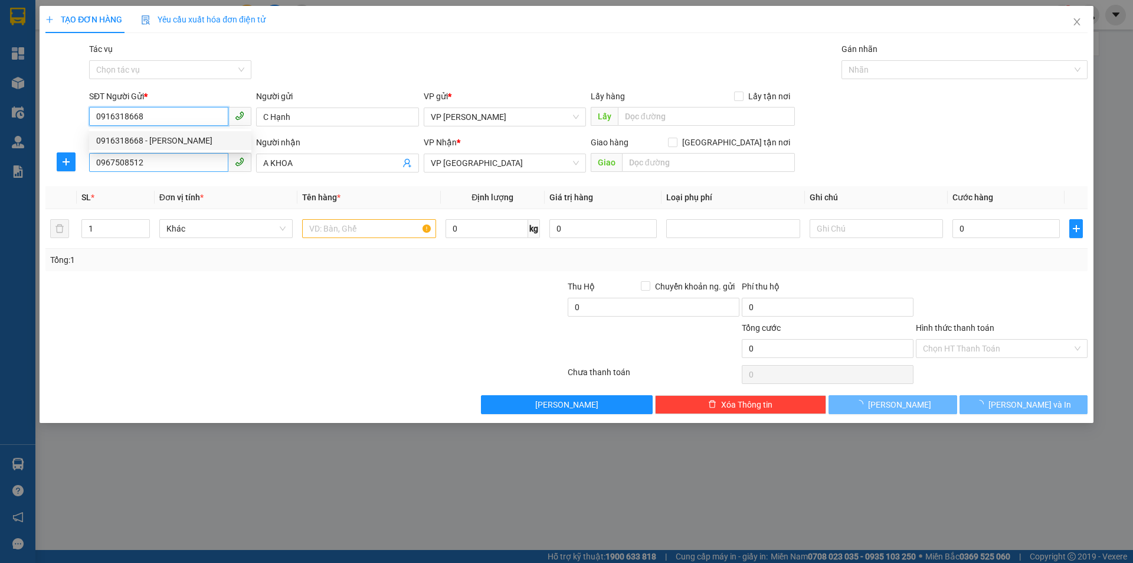
type input "30.000"
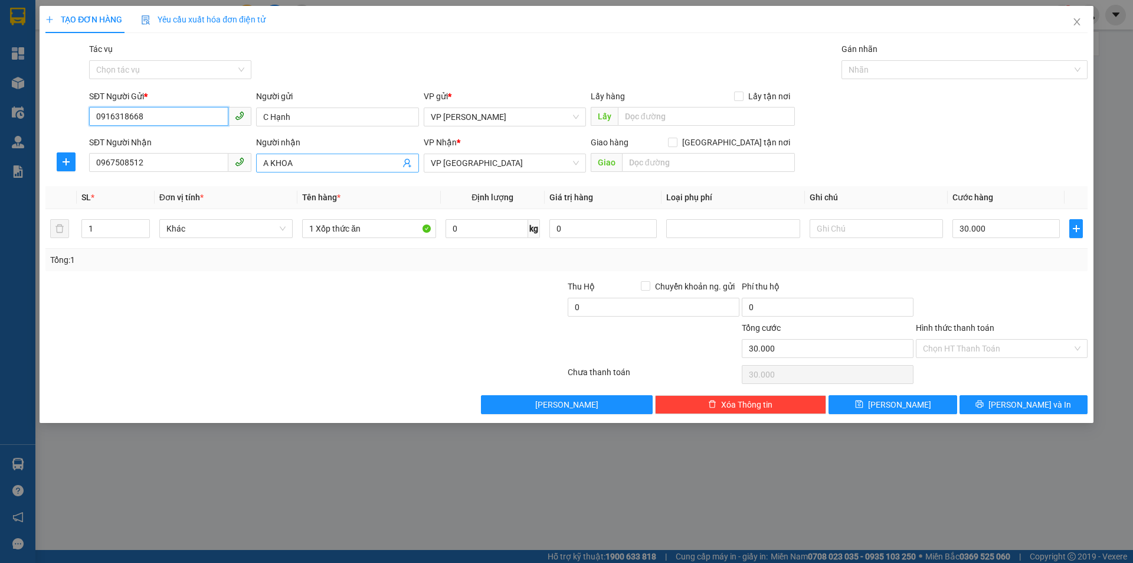
type input "0916318668"
click at [259, 162] on span "A KHOA" at bounding box center [337, 162] width 162 height 19
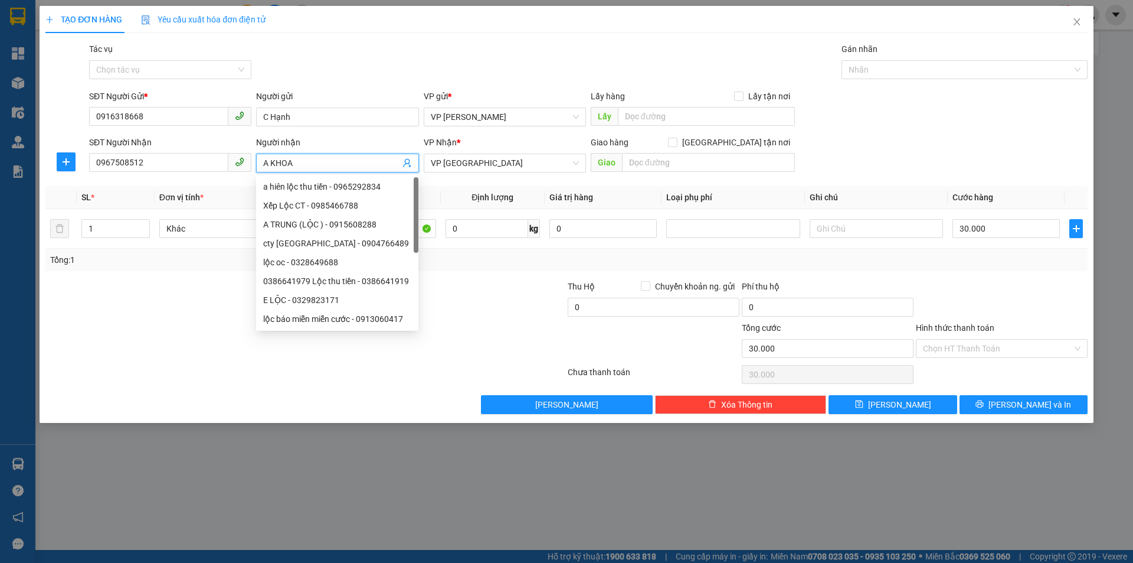
drag, startPoint x: 259, startPoint y: 162, endPoint x: 290, endPoint y: 163, distance: 30.7
click at [290, 163] on span "A KHOA" at bounding box center [337, 162] width 162 height 19
type input "A"
type input "C HƯƠNG"
click at [170, 160] on input "0967508512" at bounding box center [158, 162] width 139 height 19
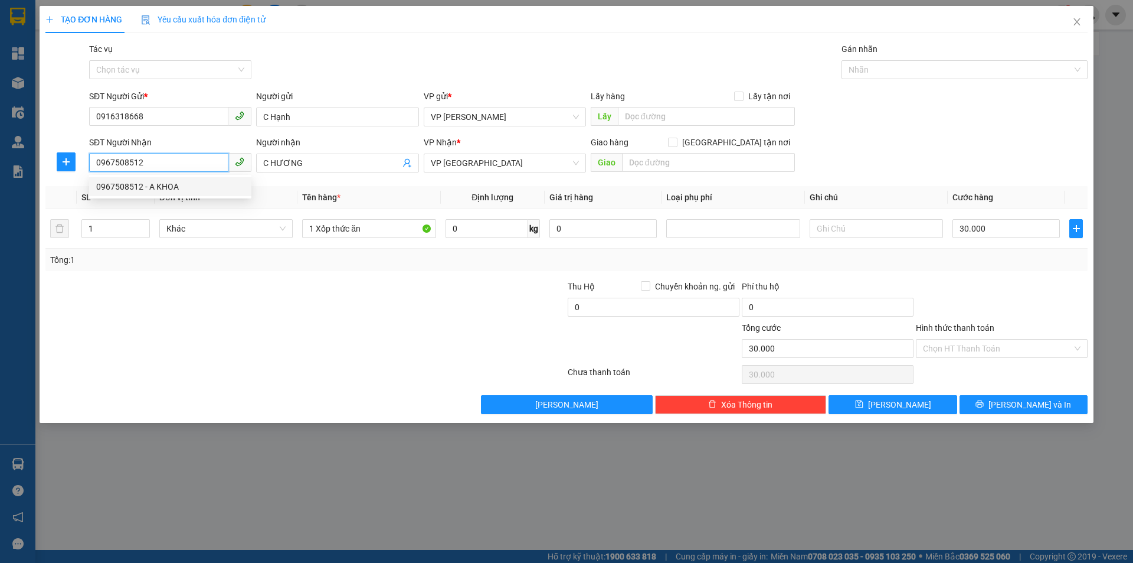
drag, startPoint x: 91, startPoint y: 159, endPoint x: 191, endPoint y: 159, distance: 99.2
click at [191, 159] on input "0967508512" at bounding box center [158, 162] width 139 height 19
type input "0343992983"
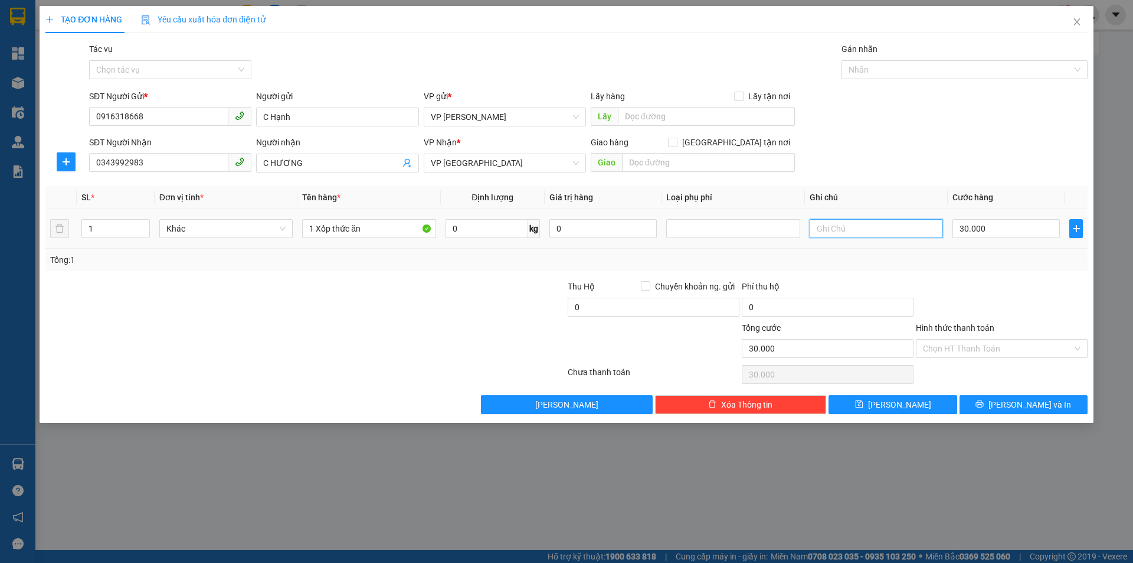
click at [836, 230] on input "text" at bounding box center [876, 228] width 133 height 19
type input "4"
type input "40"
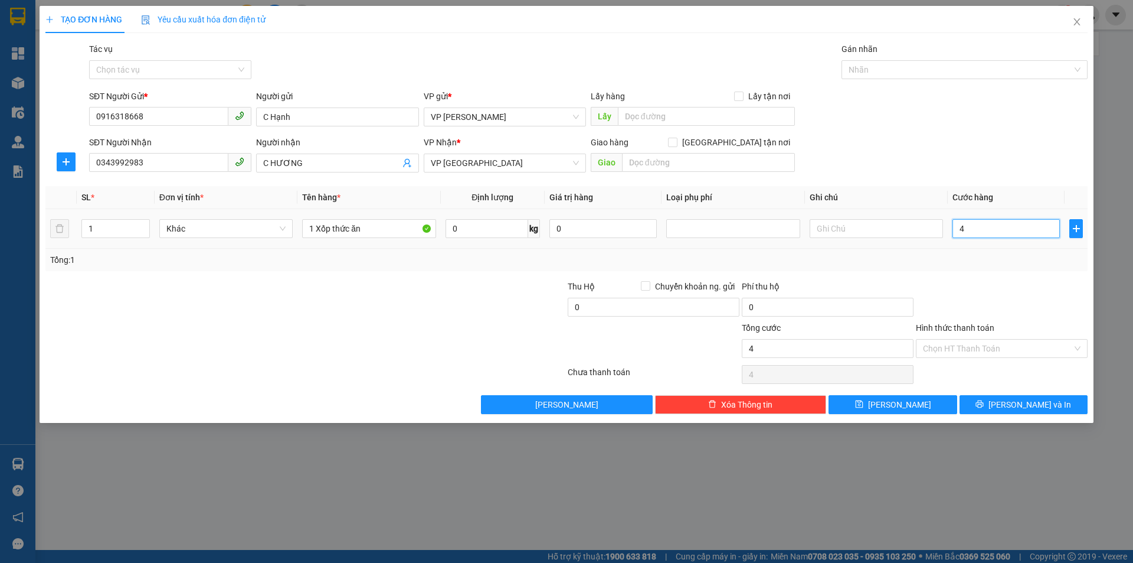
type input "40"
type input "40.000"
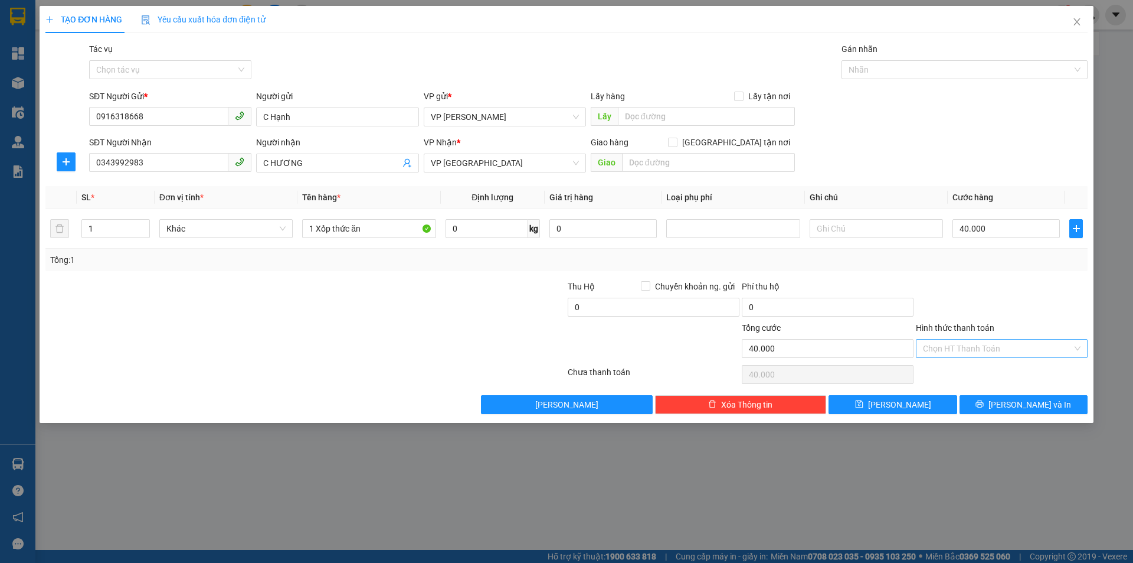
click at [1018, 343] on input "Hình thức thanh toán" at bounding box center [997, 348] width 149 height 18
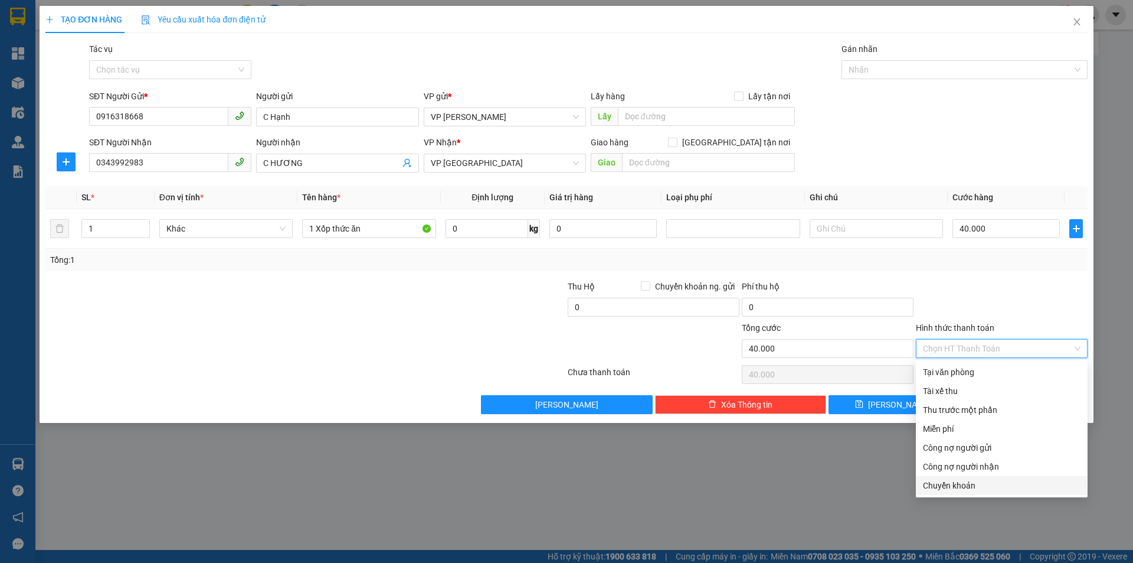
click at [998, 486] on div "Chuyển khoản" at bounding box center [1002, 485] width 158 height 13
type input "0"
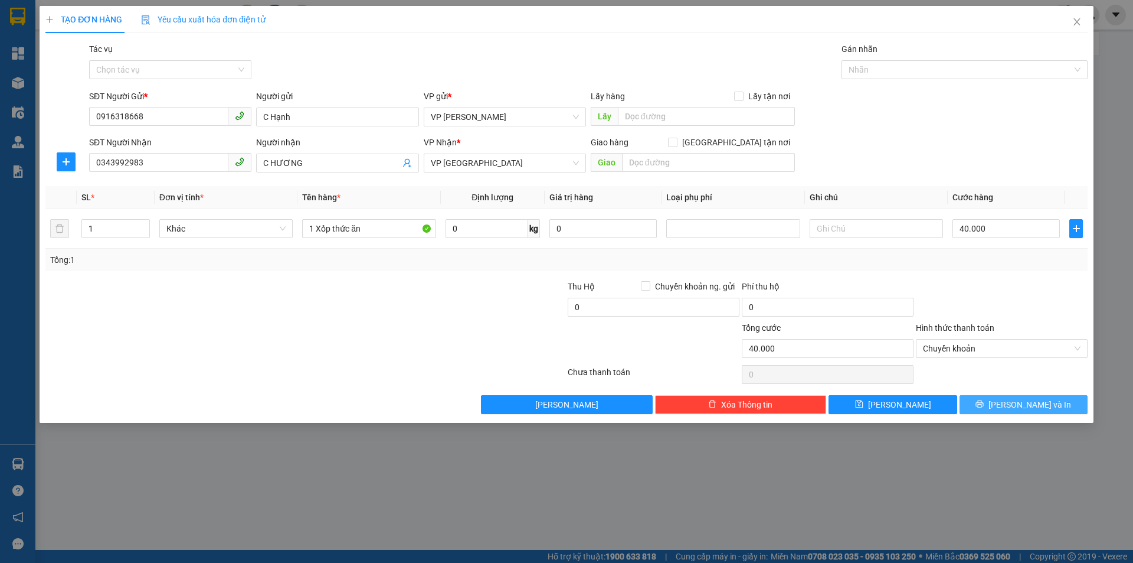
click at [984, 400] on icon "printer" at bounding box center [980, 404] width 8 height 8
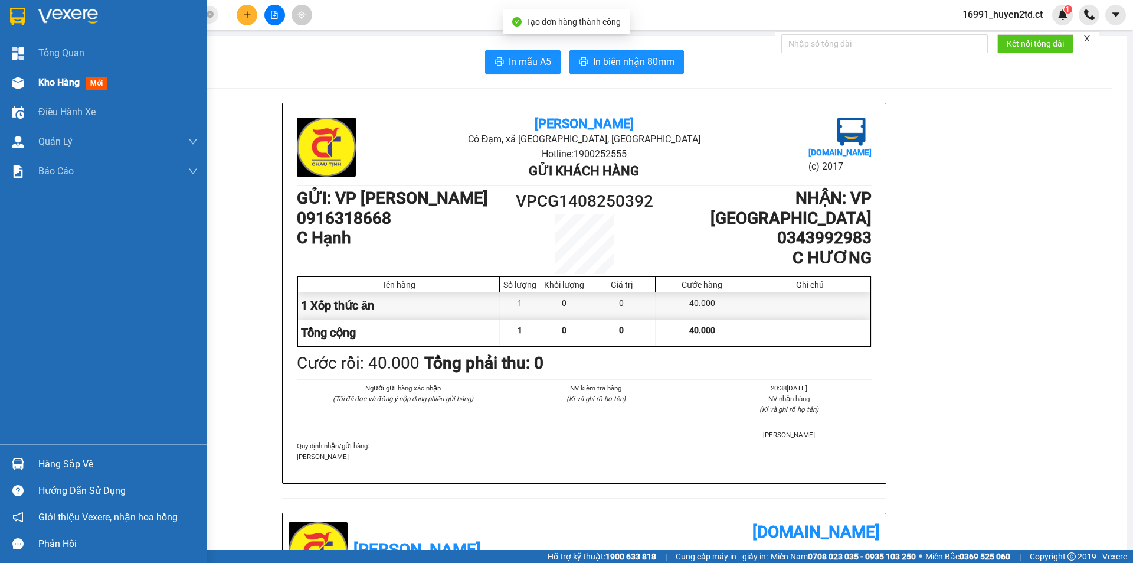
click at [71, 81] on span "Kho hàng" at bounding box center [58, 82] width 41 height 11
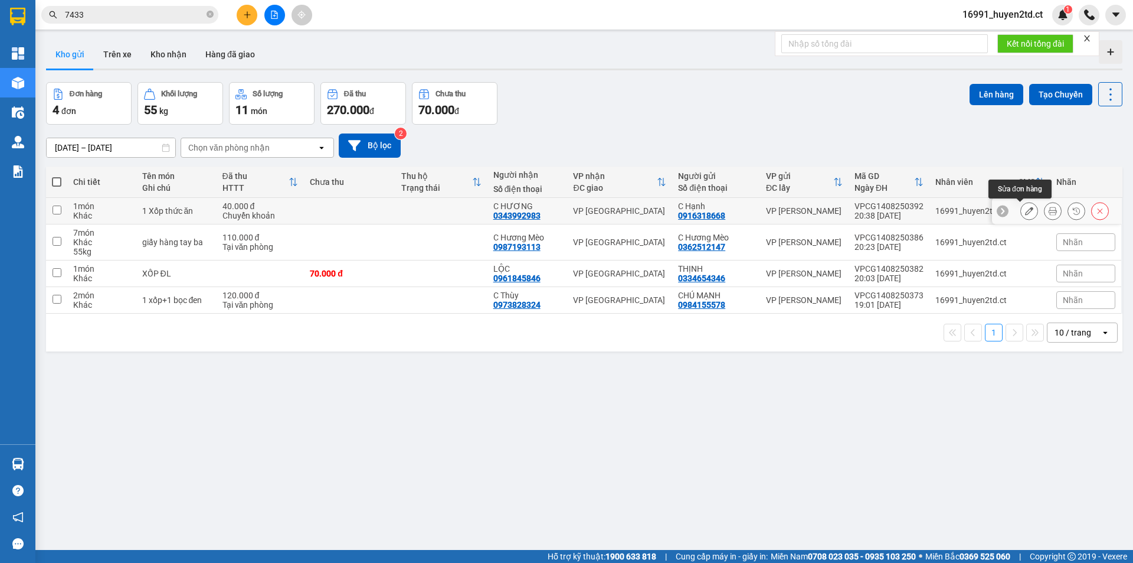
click at [1025, 214] on icon at bounding box center [1029, 211] width 8 height 8
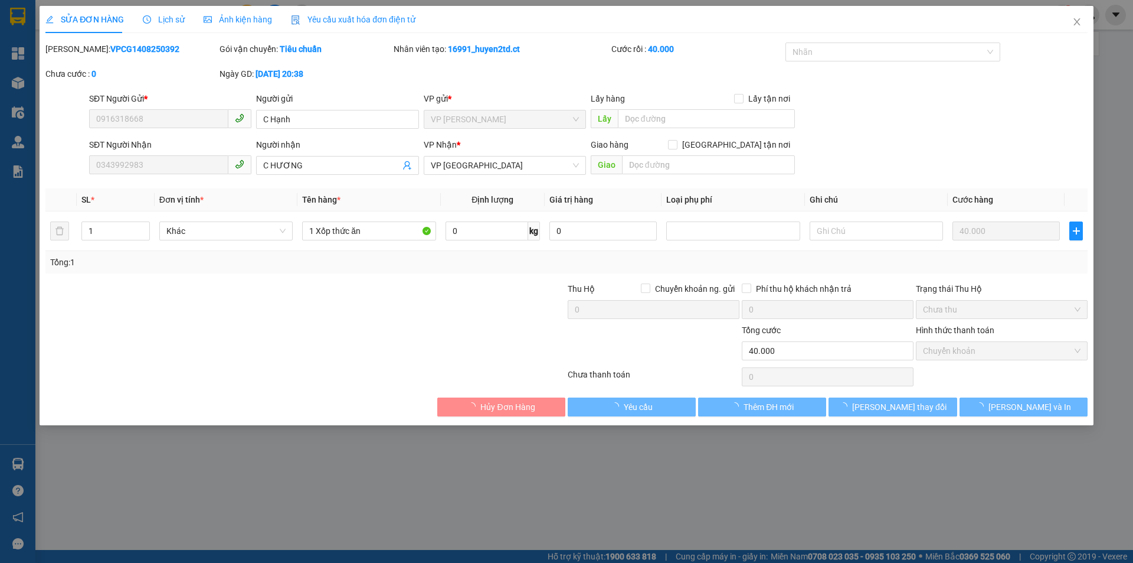
type input "0916318668"
type input "C Hạnh"
type input "0343992983"
type input "C HƯƠNG"
type input "40.000"
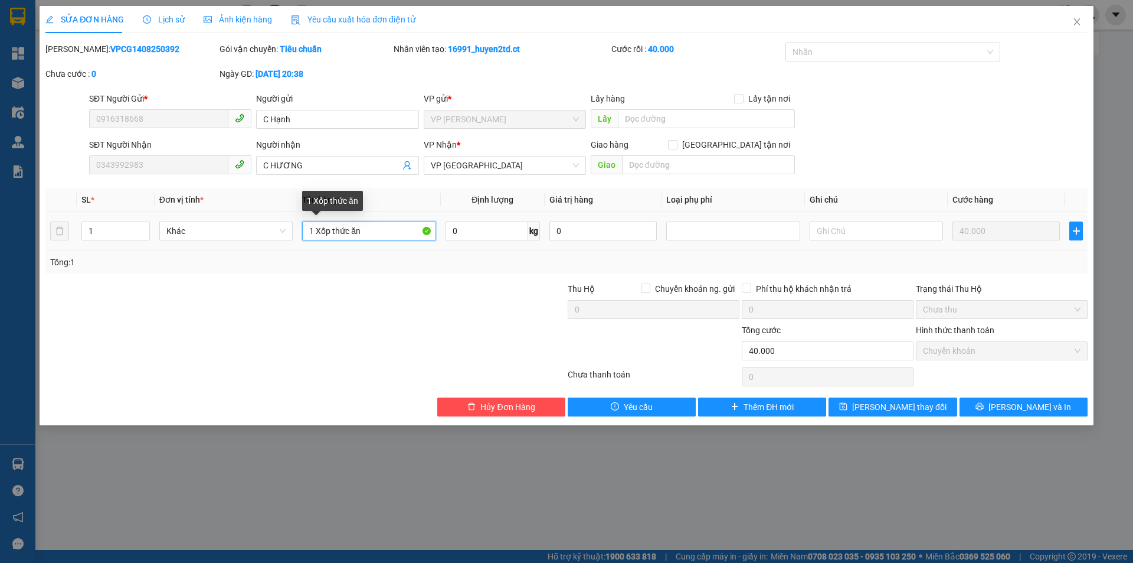
drag, startPoint x: 316, startPoint y: 230, endPoint x: 393, endPoint y: 229, distance: 77.3
click at [393, 229] on input "1 Xốp thức ăn" at bounding box center [368, 230] width 133 height 19
type input "1 GIẤY"
click at [1024, 408] on span "[PERSON_NAME] và In" at bounding box center [1030, 406] width 83 height 13
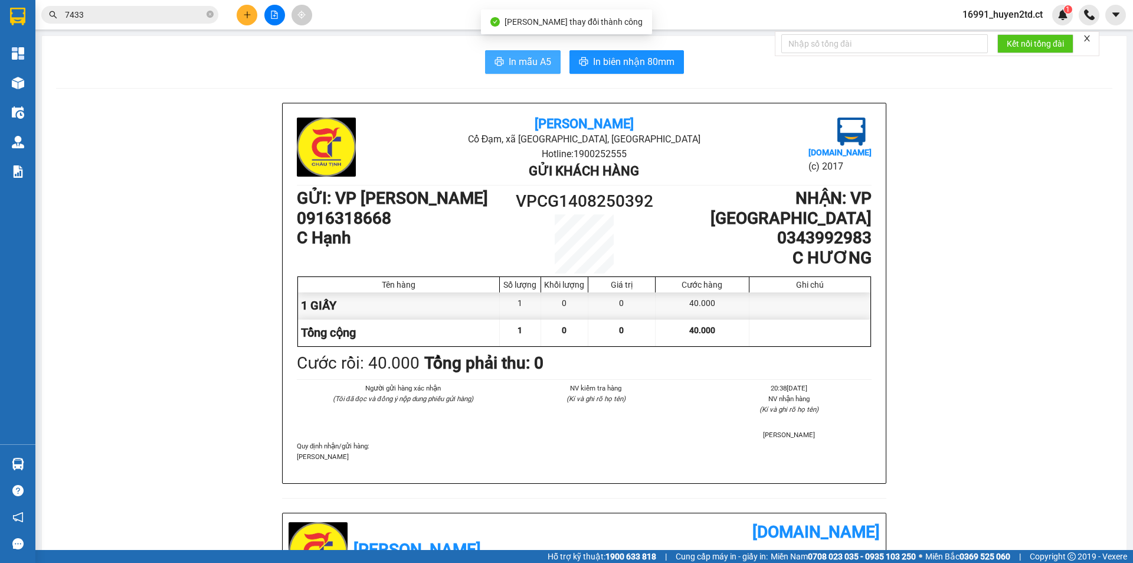
click at [531, 59] on span "In mẫu A5" at bounding box center [530, 61] width 43 height 15
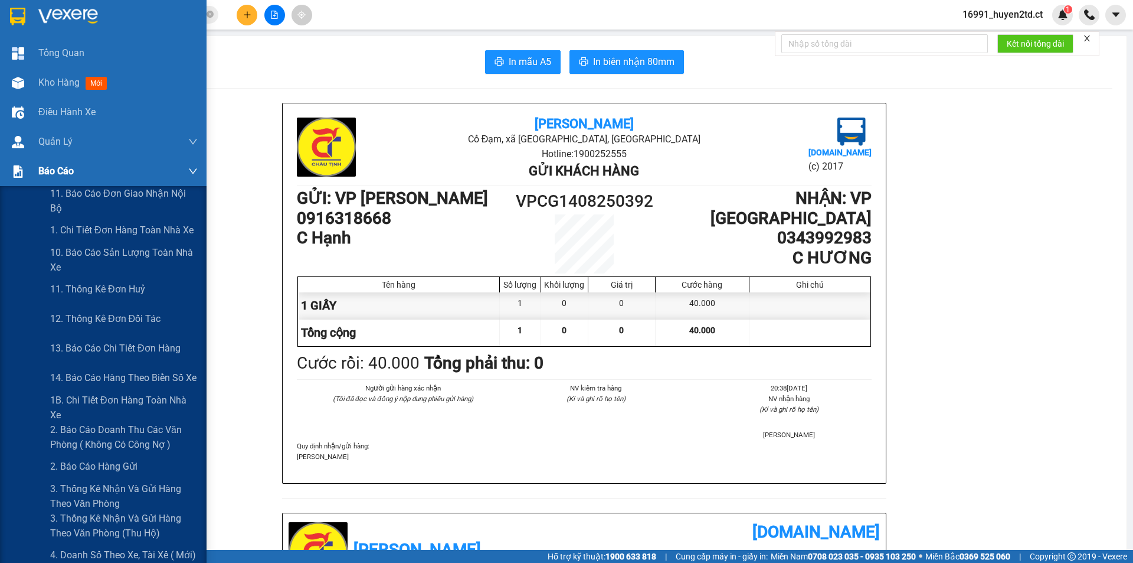
click at [34, 172] on div "Báo cáo" at bounding box center [103, 171] width 207 height 30
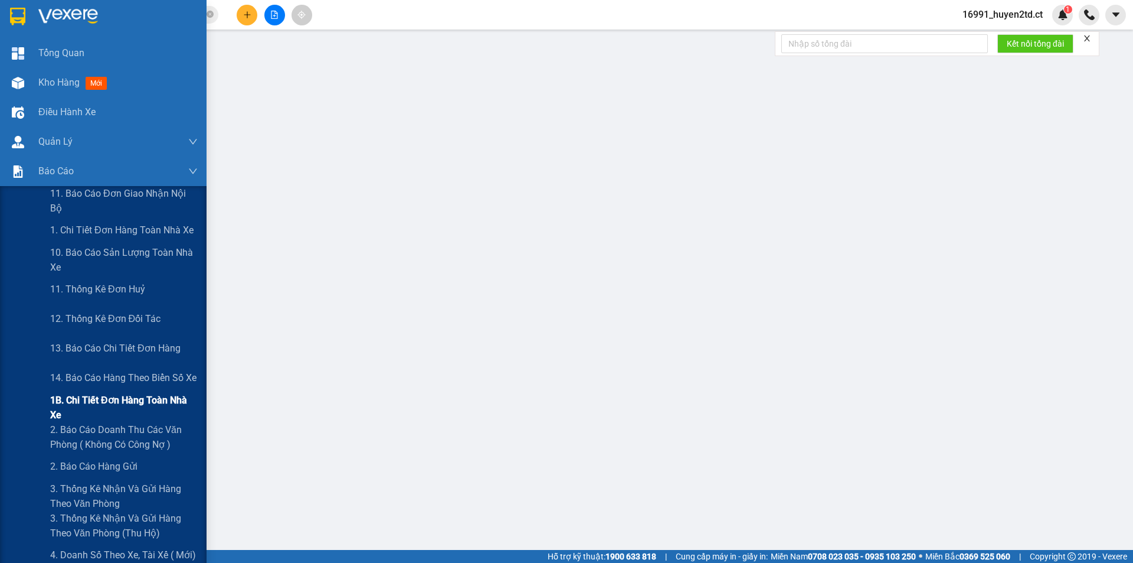
click at [76, 406] on span "1B. Chi tiết đơn hàng toàn nhà xe" at bounding box center [124, 408] width 148 height 30
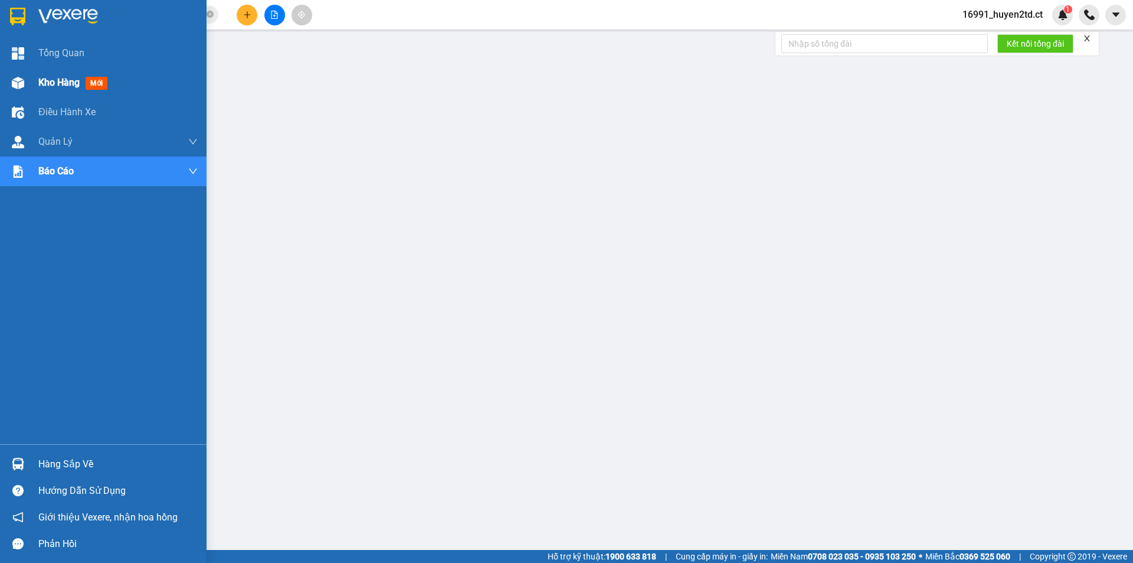
click at [31, 84] on div "Kho hàng mới" at bounding box center [103, 83] width 207 height 30
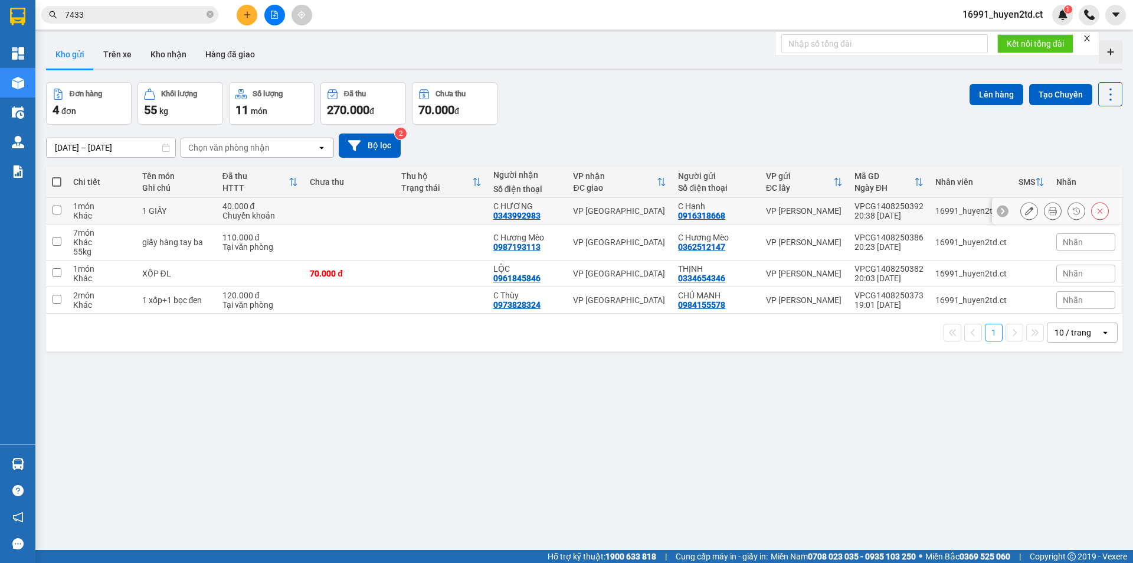
click at [60, 205] on input "checkbox" at bounding box center [57, 209] width 9 height 9
checkbox input "true"
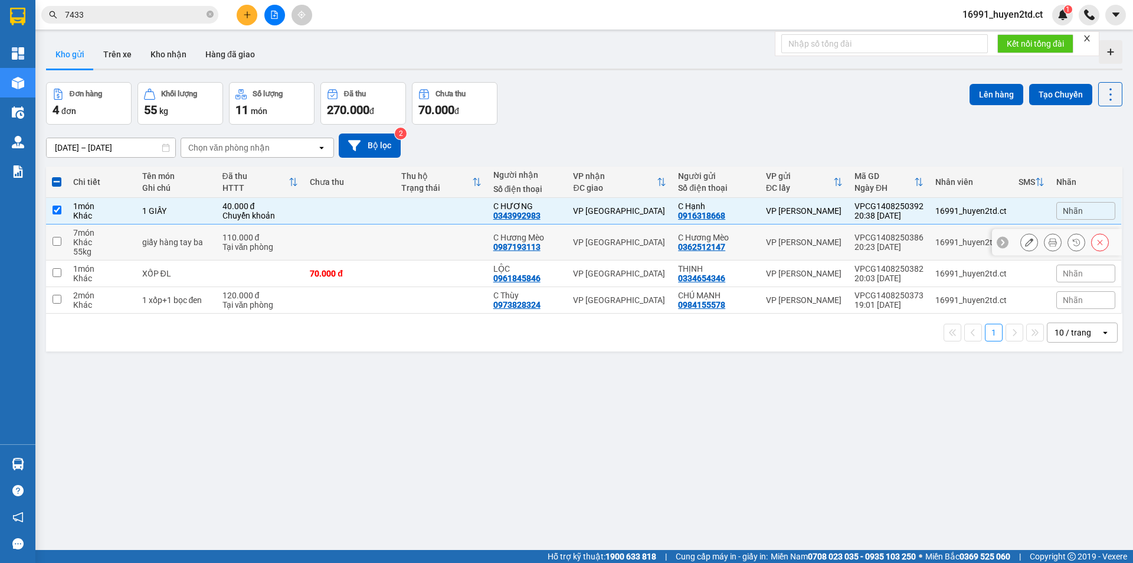
click at [57, 239] on input "checkbox" at bounding box center [57, 241] width 9 height 9
checkbox input "true"
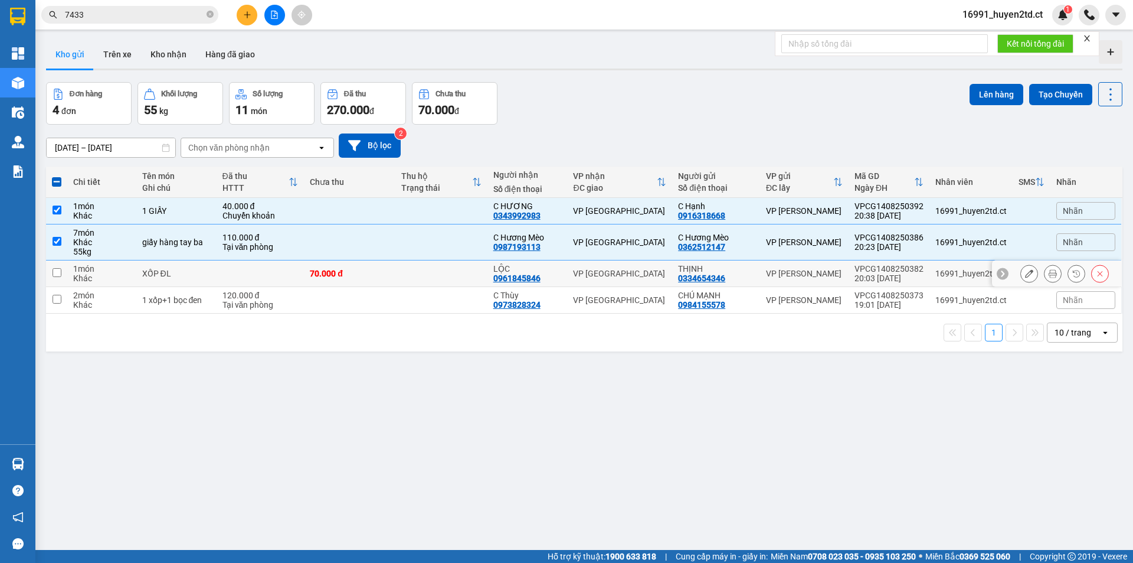
click at [62, 273] on td at bounding box center [56, 273] width 21 height 27
checkbox input "true"
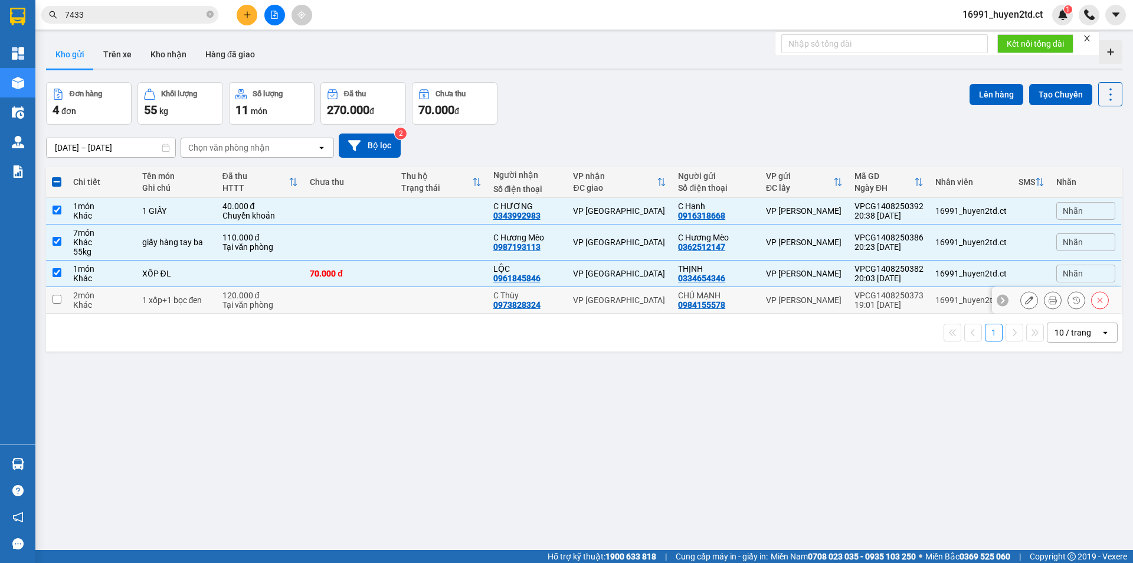
click at [65, 299] on td at bounding box center [56, 300] width 21 height 27
checkbox input "true"
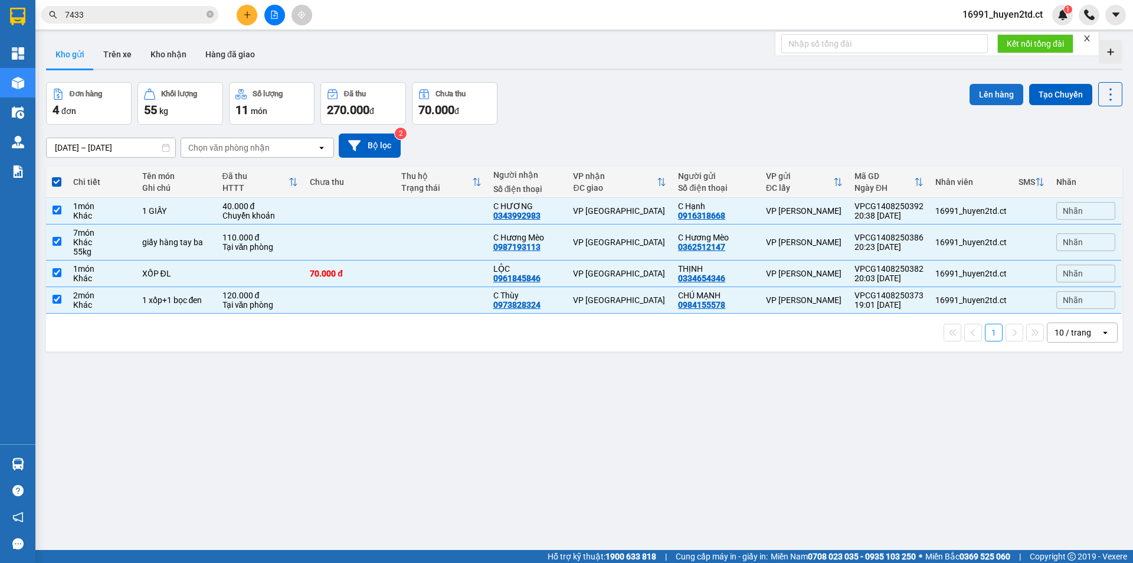
click at [984, 98] on button "Lên hàng" at bounding box center [997, 94] width 54 height 21
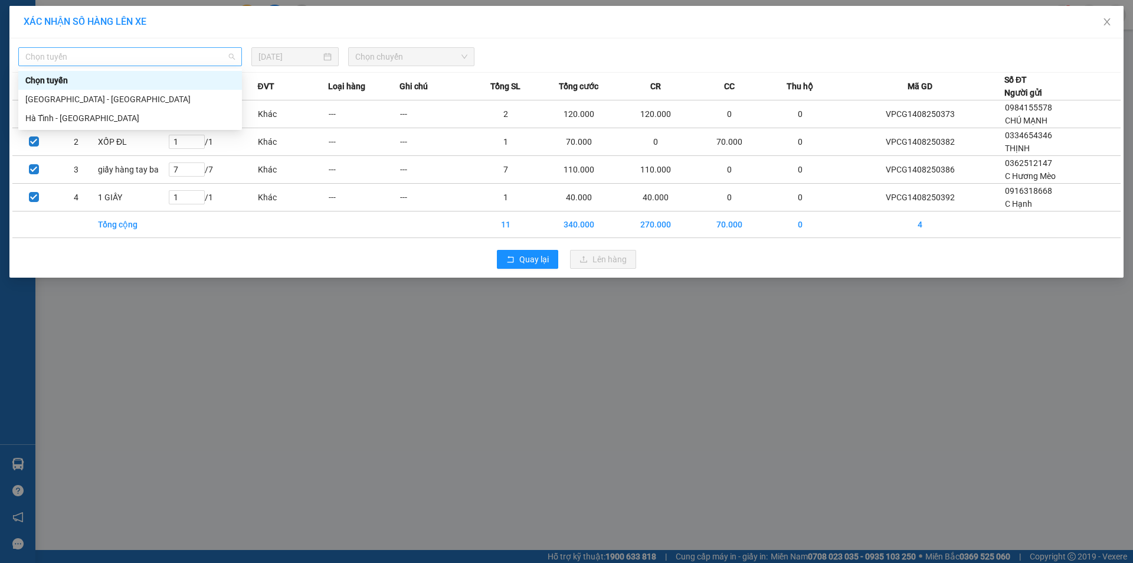
click at [174, 55] on span "Chọn tuyến" at bounding box center [130, 57] width 210 height 18
click at [171, 118] on div "Hà Tĩnh - [GEOGRAPHIC_DATA]" at bounding box center [130, 118] width 210 height 13
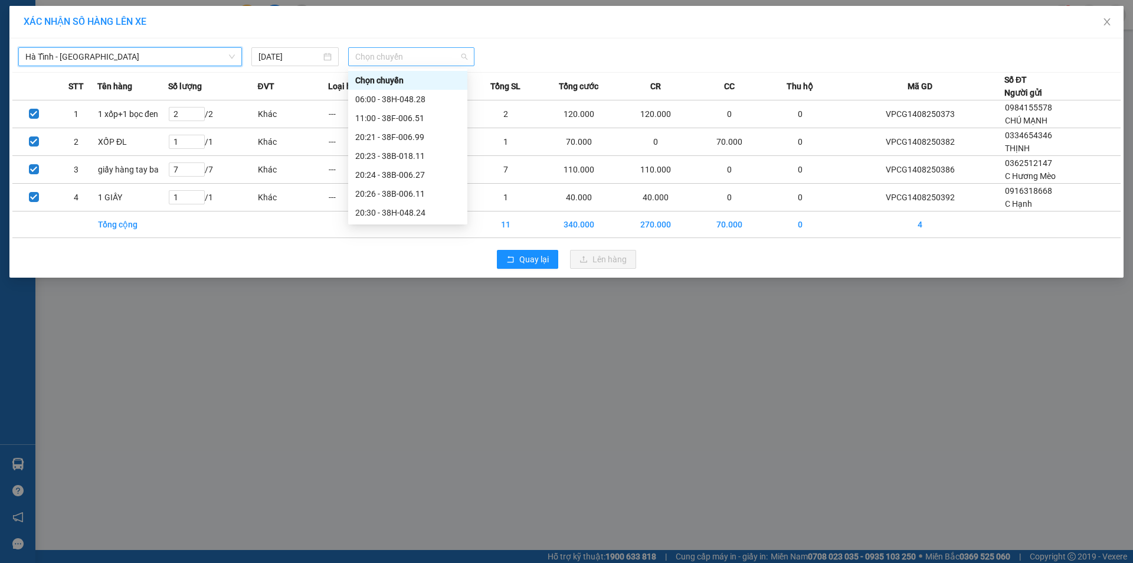
click at [456, 54] on span "Chọn chuyến" at bounding box center [411, 57] width 112 height 18
click at [434, 211] on div "20:30 - 38H-048.24" at bounding box center [407, 212] width 105 height 13
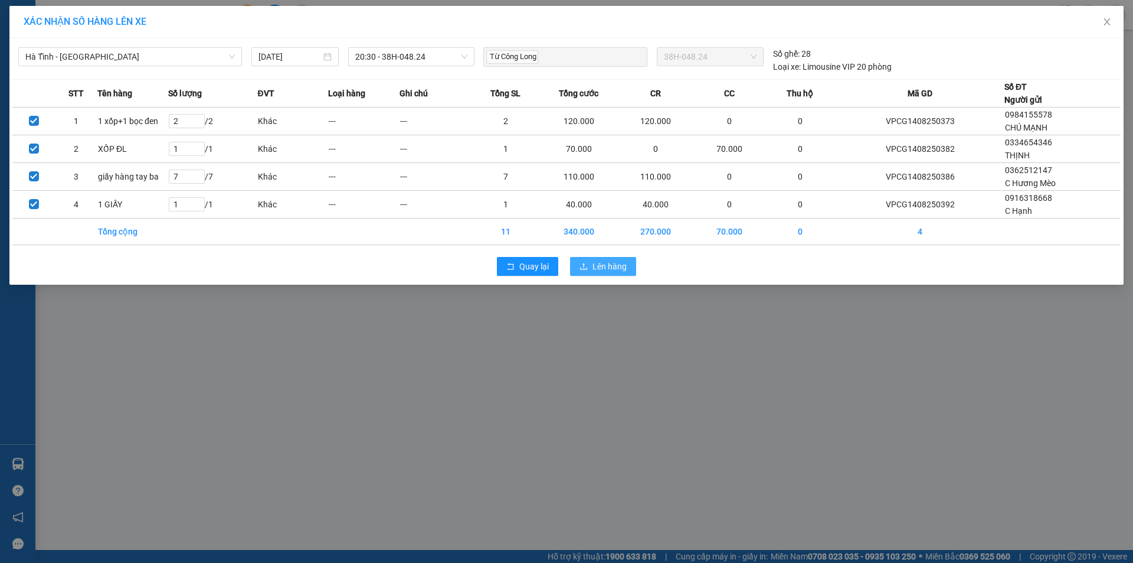
click at [603, 265] on span "Lên hàng" at bounding box center [610, 266] width 34 height 13
